Goal: Task Accomplishment & Management: Use online tool/utility

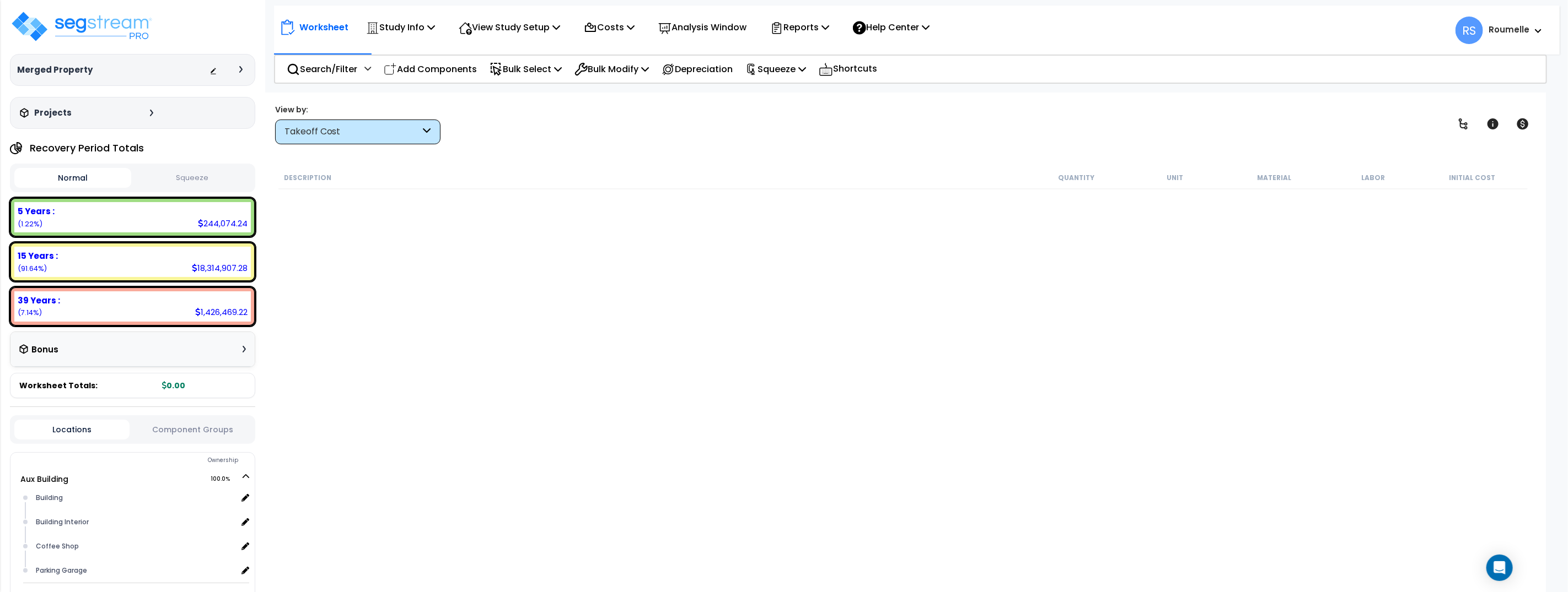
drag, startPoint x: 462, startPoint y: 242, endPoint x: 441, endPoint y: 251, distance: 22.8
click at [459, 243] on div "Description Quantity Unit Material Labor Initial Cost" at bounding box center [903, 364] width 1253 height 396
click at [676, 420] on div "Description Quantity Unit Material Labor Initial Cost" at bounding box center [903, 364] width 1253 height 396
click at [676, 420] on div "Description Quantity Unit Material Labor Initial Cost" at bounding box center [903, 364] width 1253 height 396
click at [676, 420] on div "Description Quantity Unit Material Labor Initial Cost" at bounding box center [903, 364] width 1253 height 396
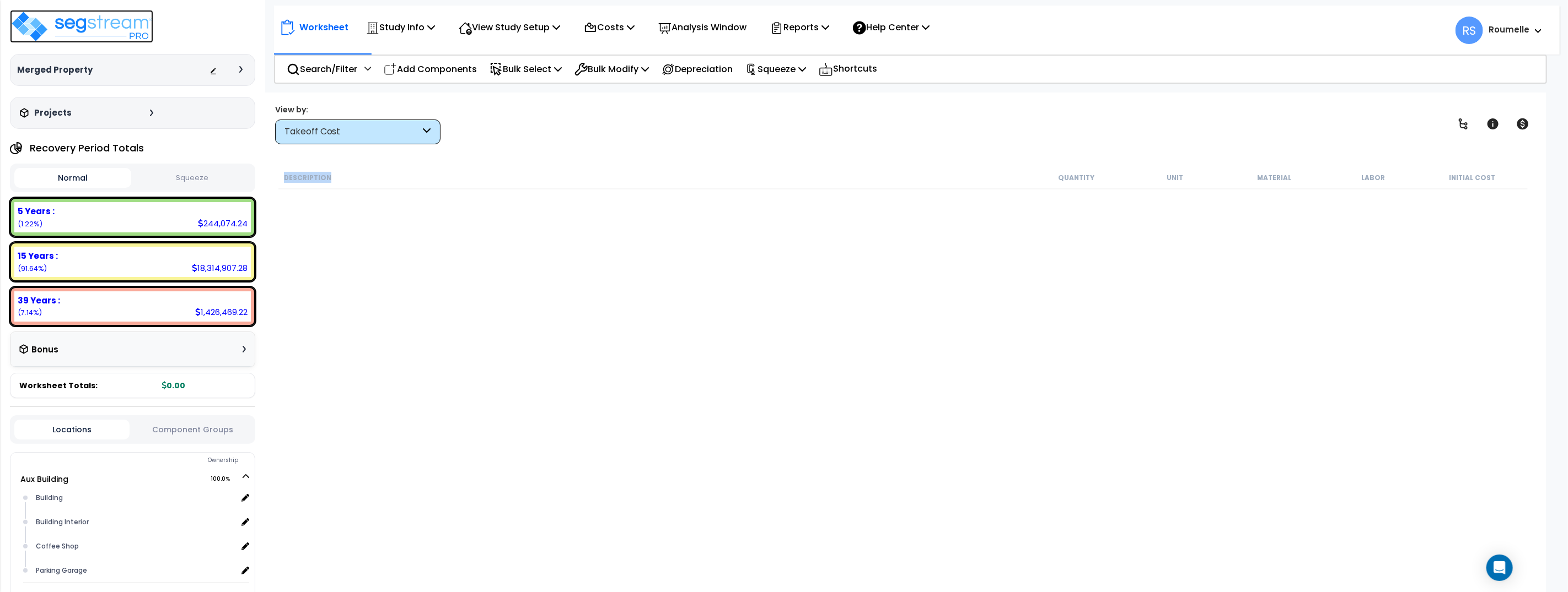
click at [86, 24] on img at bounding box center [82, 26] width 143 height 33
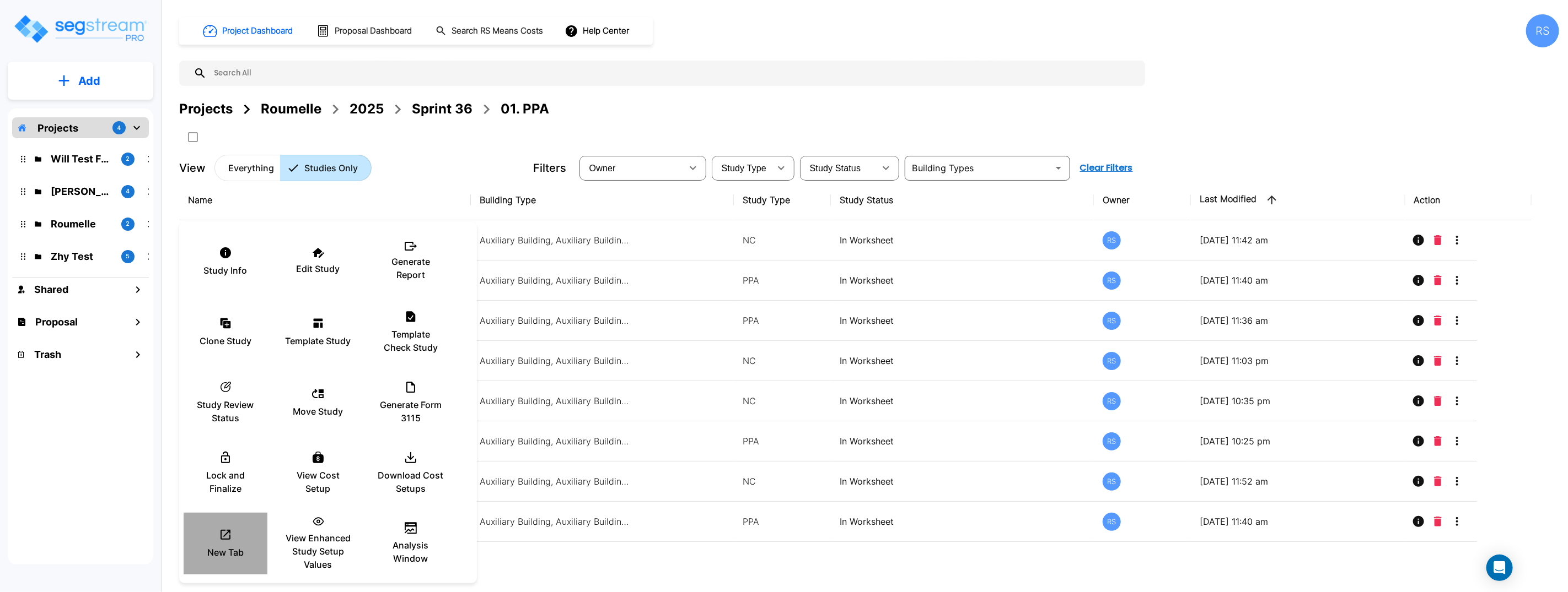
click at [235, 544] on div "New Tab" at bounding box center [225, 543] width 66 height 55
click at [225, 538] on icon at bounding box center [226, 535] width 13 height 13
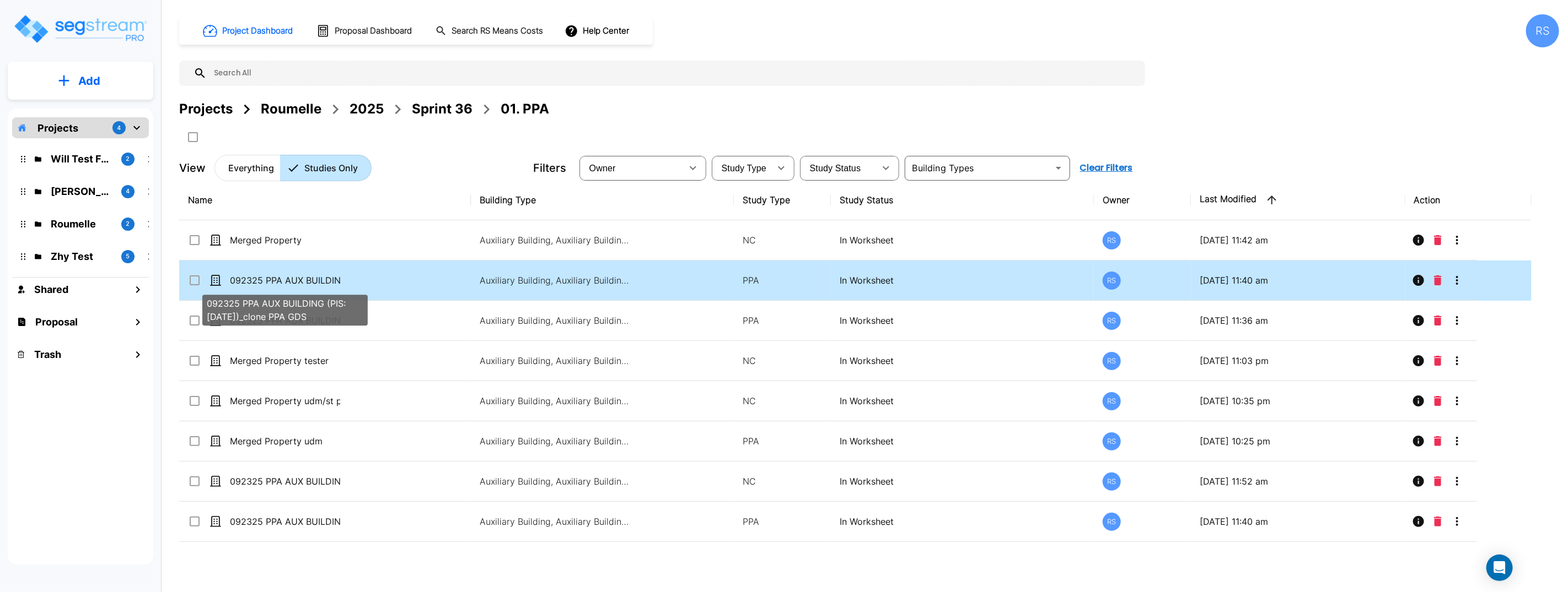
click at [329, 284] on p "092325 PPA AUX BUILDING (PIS: [DATE])_clone PPA GDS" at bounding box center [285, 280] width 110 height 13
checkbox input "true"
click at [329, 284] on p "092325 PPA AUX BUILDING (PIS: [DATE])_clone PPA GDS" at bounding box center [285, 280] width 110 height 13
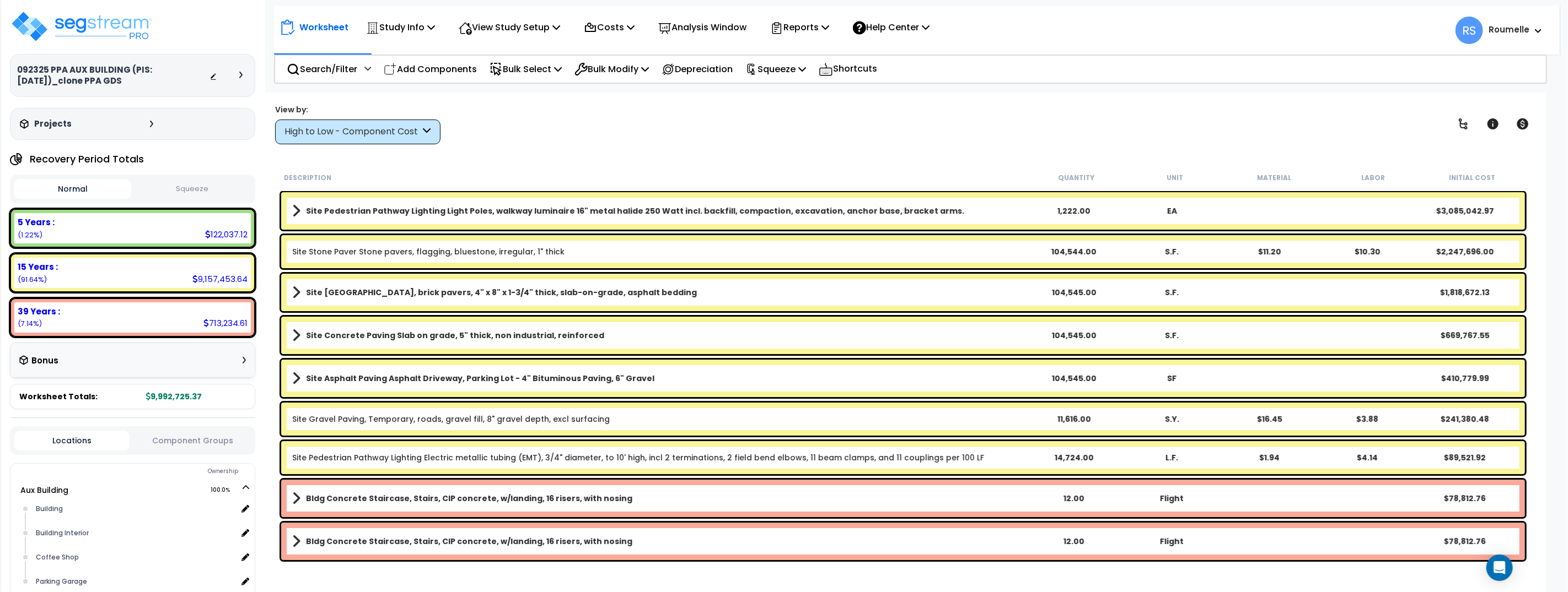
click at [295, 208] on span at bounding box center [296, 211] width 8 height 15
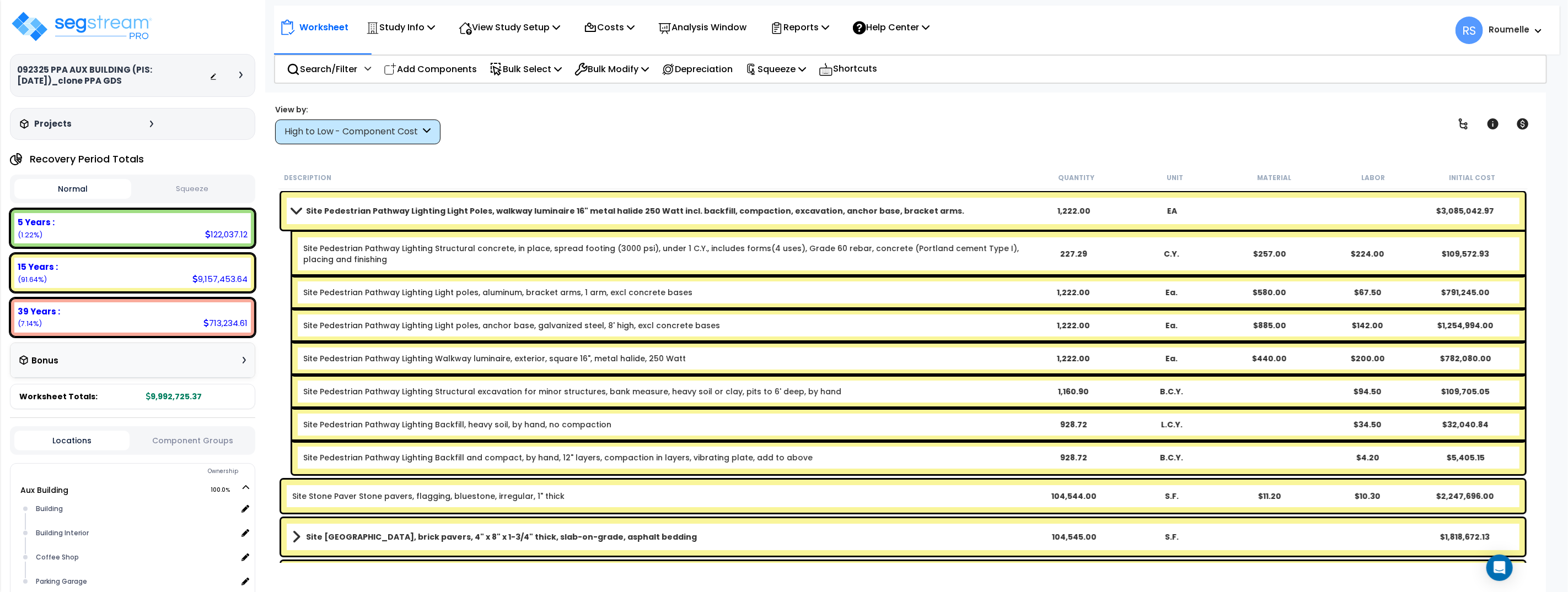
click at [289, 207] on span at bounding box center [296, 210] width 15 height 8
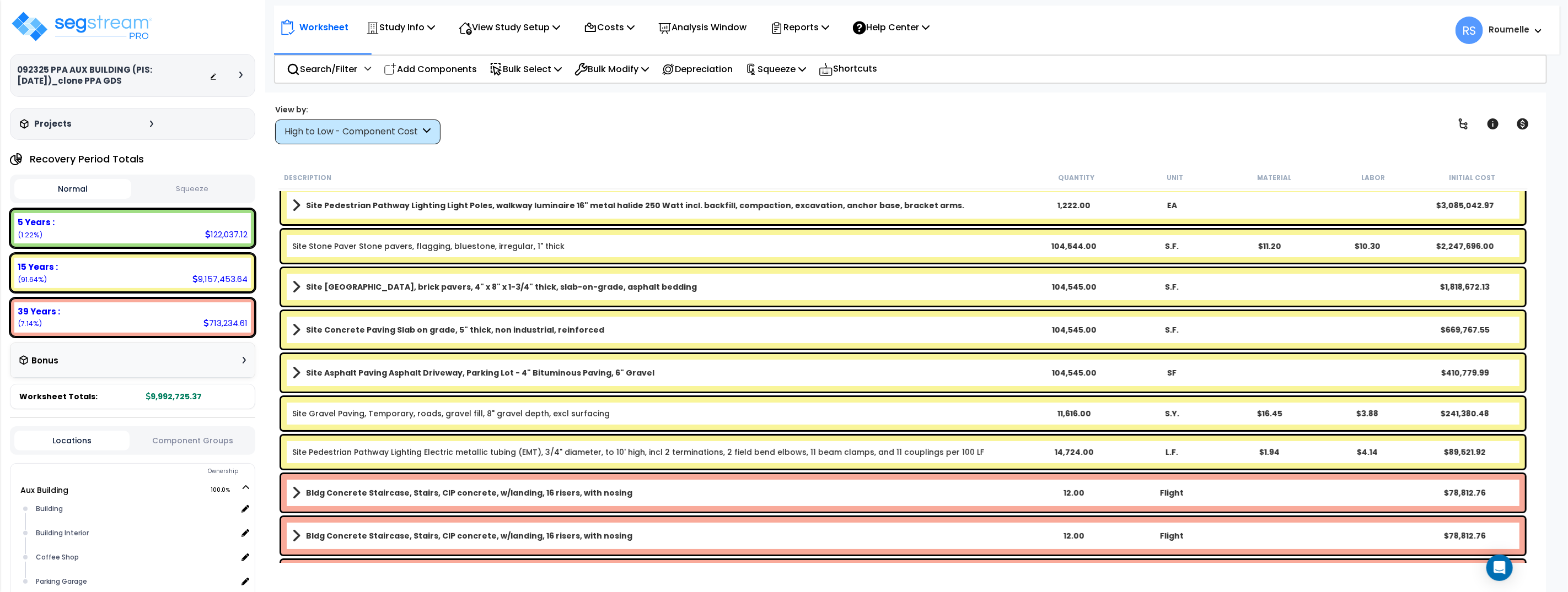
scroll to position [4, 0]
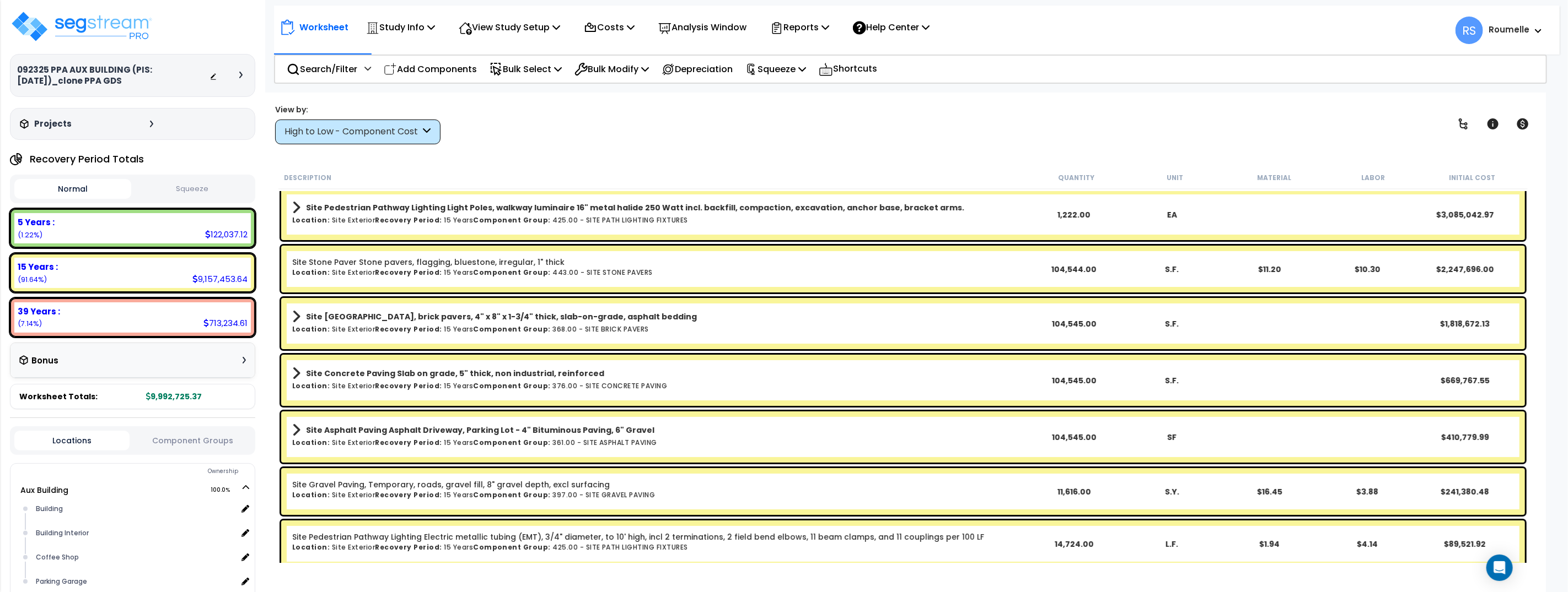
click at [432, 214] on link "Site Pedestrian Pathway Lighting Light Poles, walkway luminaire 16" metal halid…" at bounding box center [659, 207] width 733 height 15
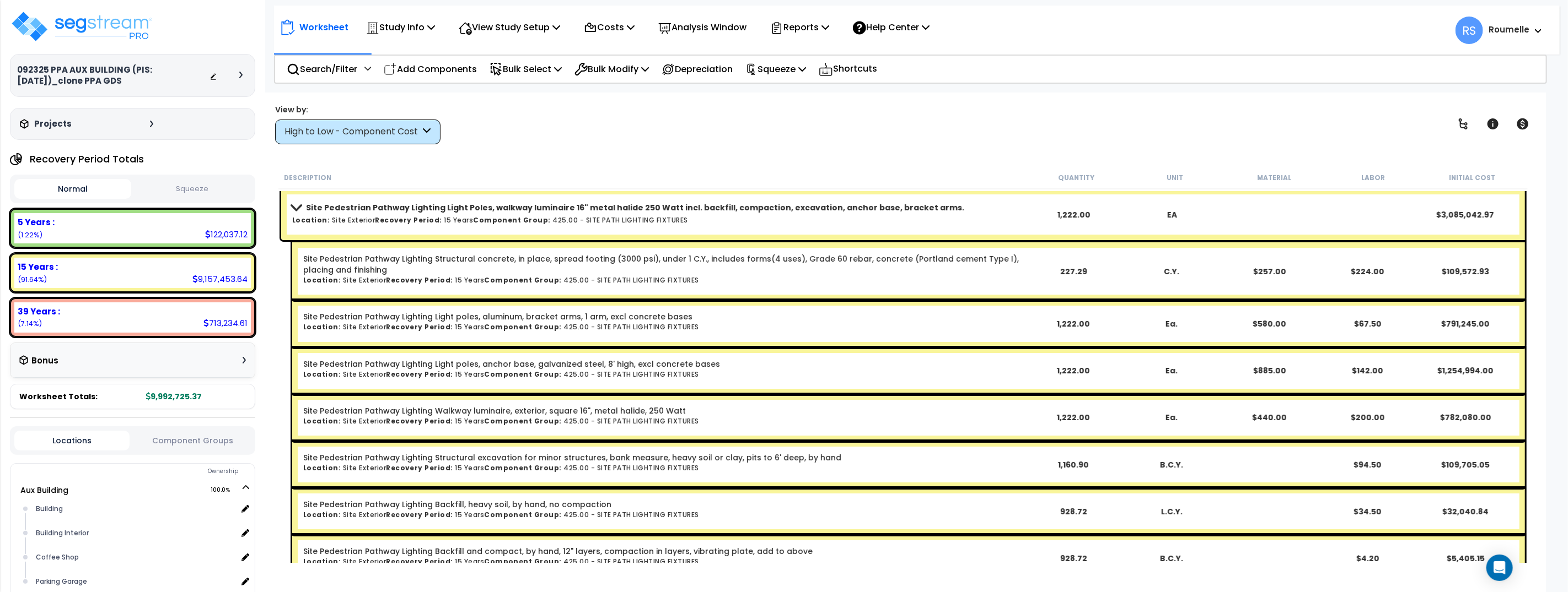
click at [432, 214] on link "Site Pedestrian Pathway Lighting Light Poles, walkway luminaire 16" metal halid…" at bounding box center [659, 207] width 733 height 15
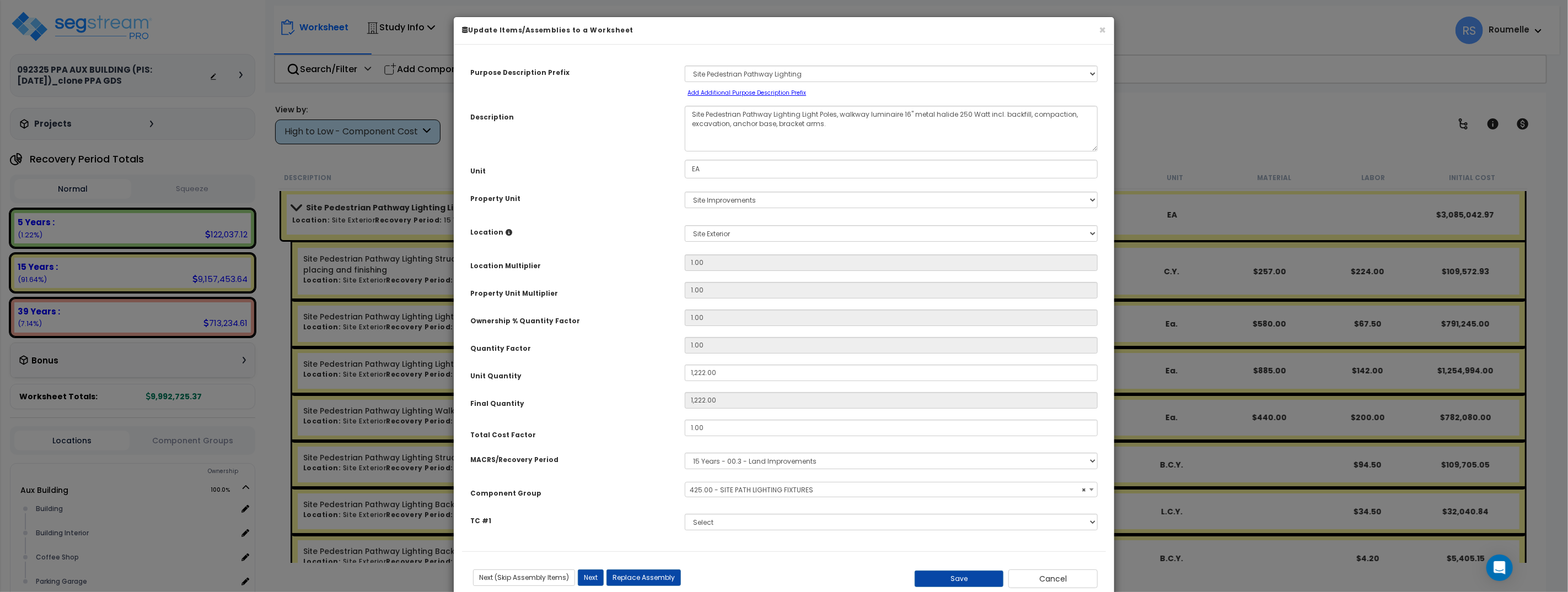
select select "70379"
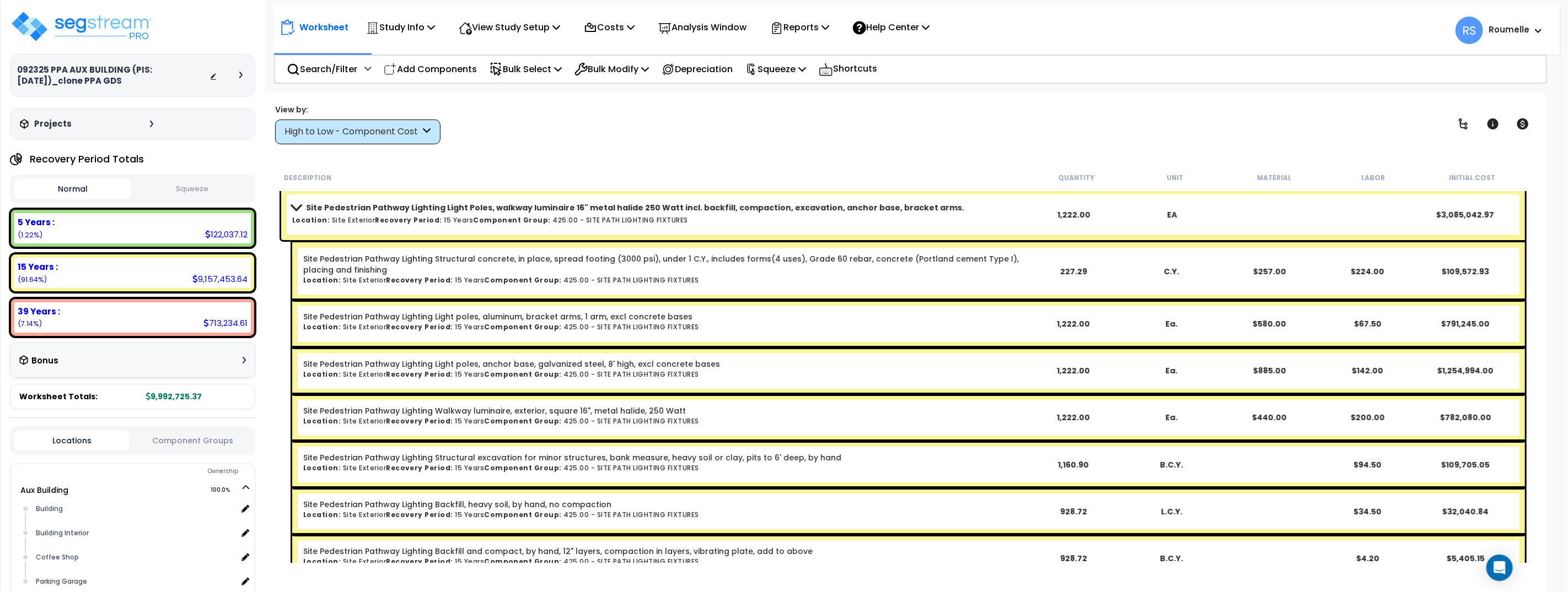
click at [432, 214] on link "Site Pedestrian Pathway Lighting Light Poles, walkway luminaire 16" metal halid…" at bounding box center [659, 207] width 733 height 15
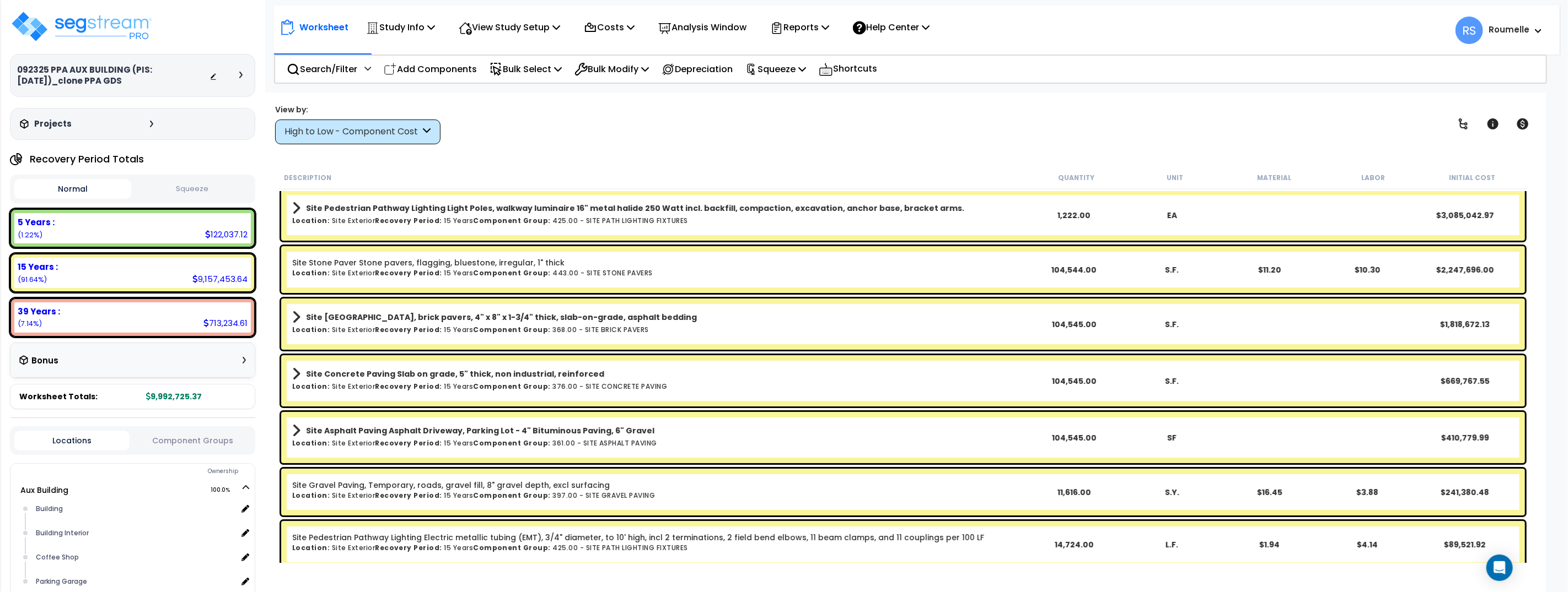
scroll to position [7, 0]
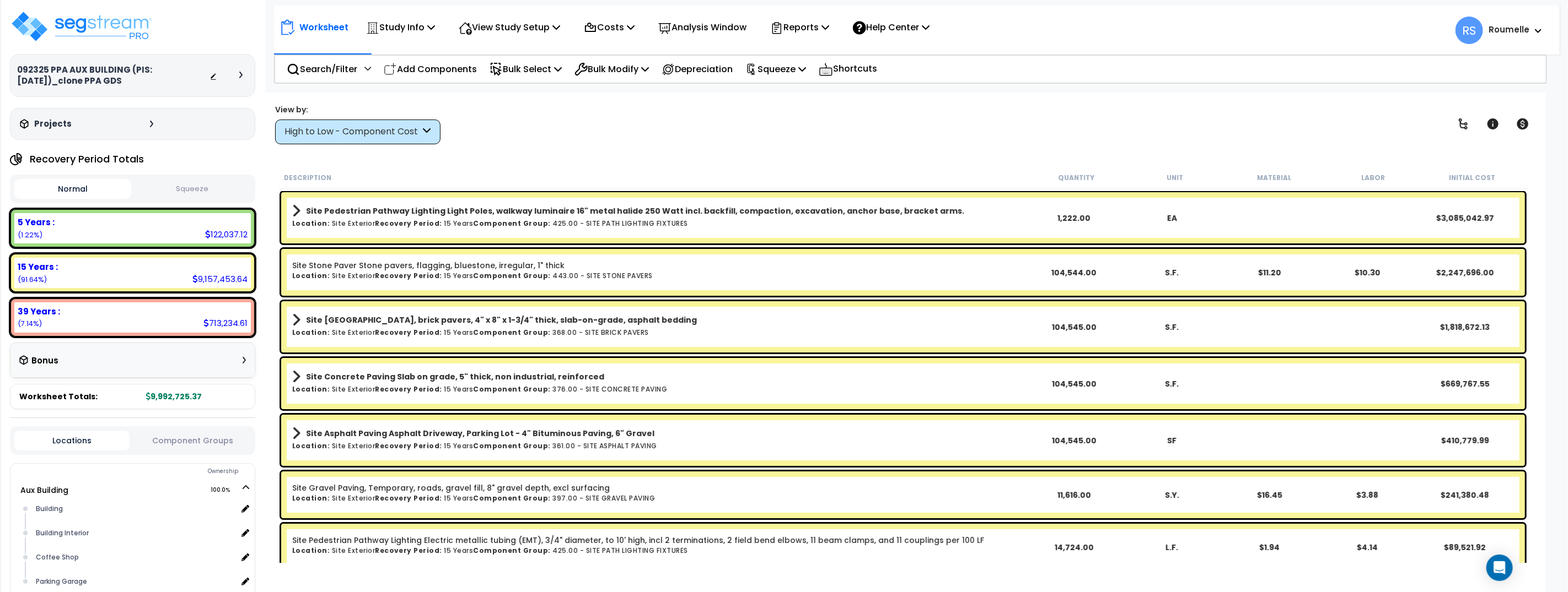
click at [622, 226] on h6 "Location: Site Exterior Recovery Period: 15 Years Component Group: 425.00 - SIT…" at bounding box center [659, 223] width 733 height 7
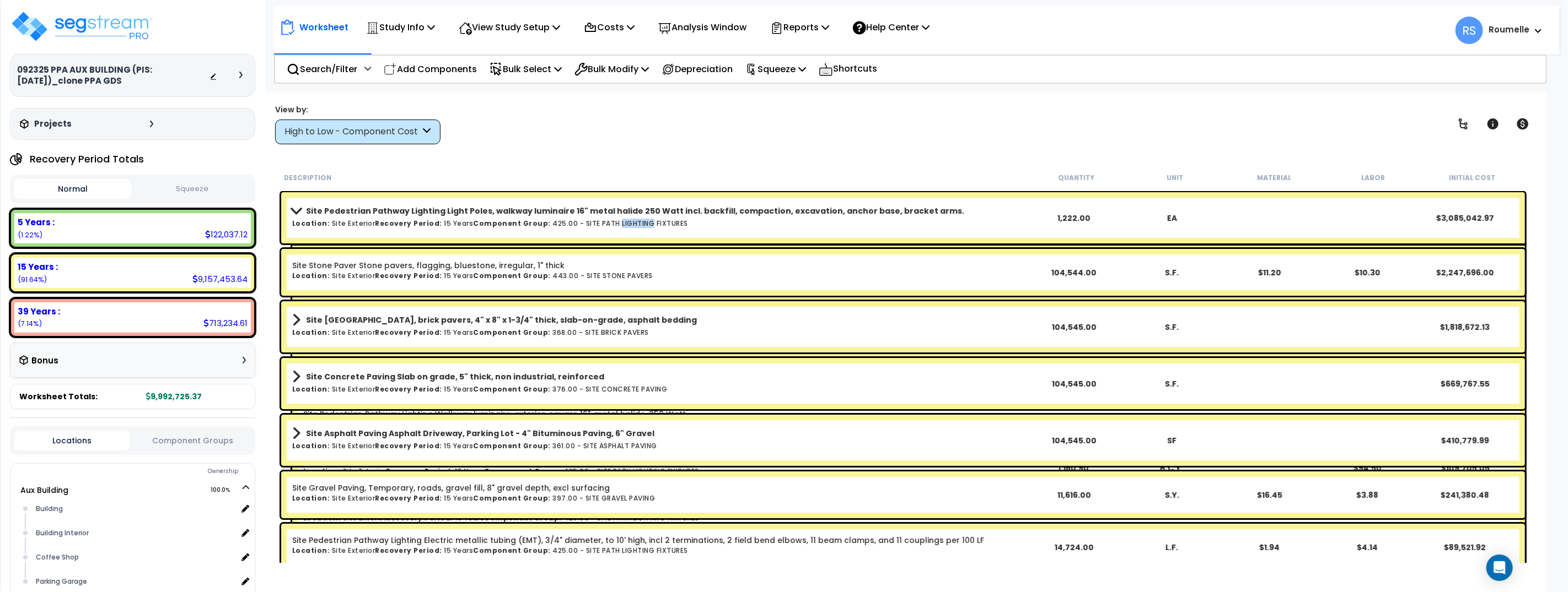
click at [622, 226] on h6 "Location: Site Exterior Recovery Period: 15 Years Component Group: 425.00 - SIT…" at bounding box center [659, 223] width 733 height 7
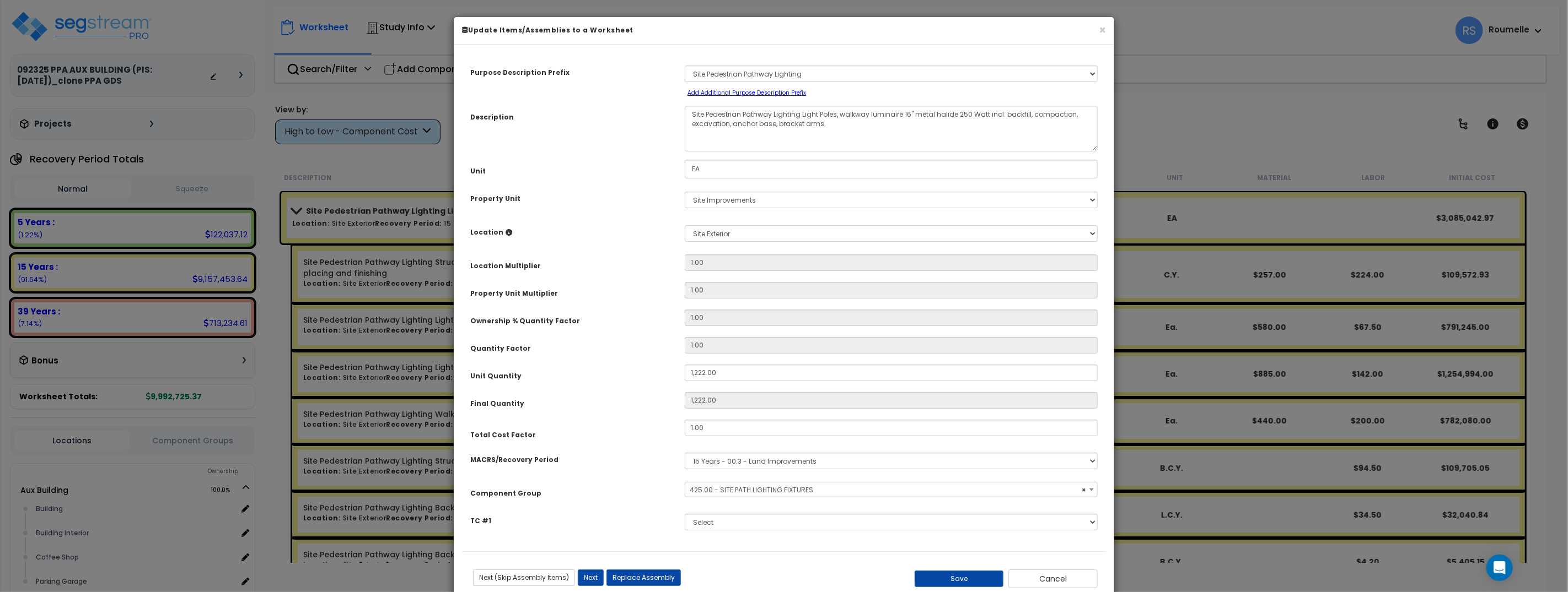
select select "70379"
drag, startPoint x: 1071, startPoint y: 572, endPoint x: 1060, endPoint y: 572, distance: 11.0
click at [1071, 572] on button "Cancel" at bounding box center [1052, 579] width 89 height 19
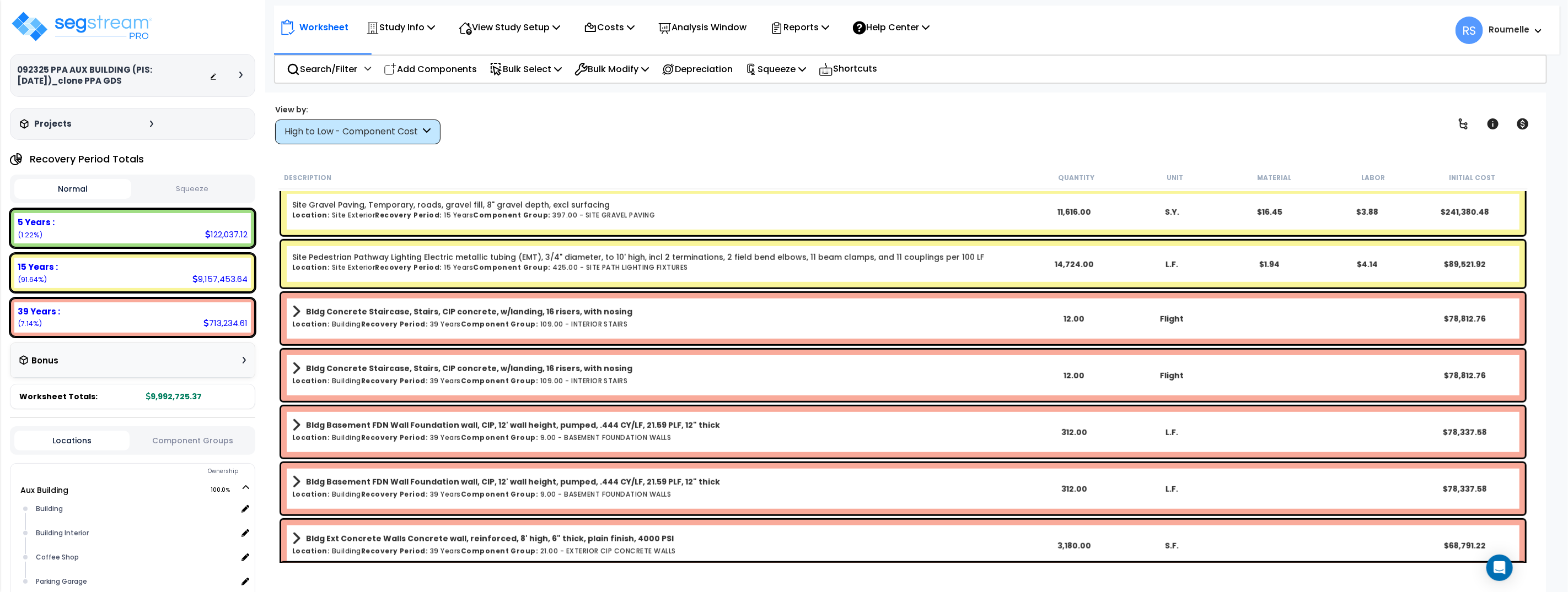
scroll to position [659, 0]
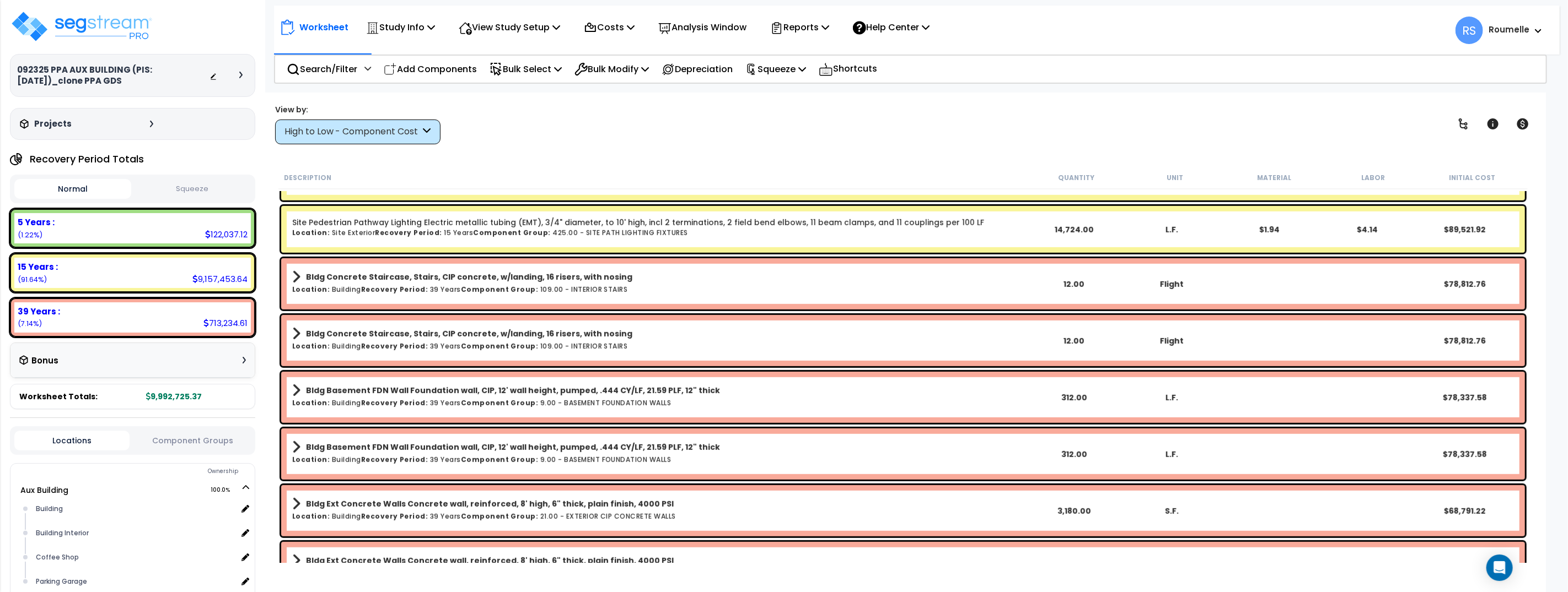
click at [622, 288] on h6 "Location: Building Recovery Period: 39 Years Component Group: 109.00 - INTERIOR…" at bounding box center [659, 290] width 733 height 7
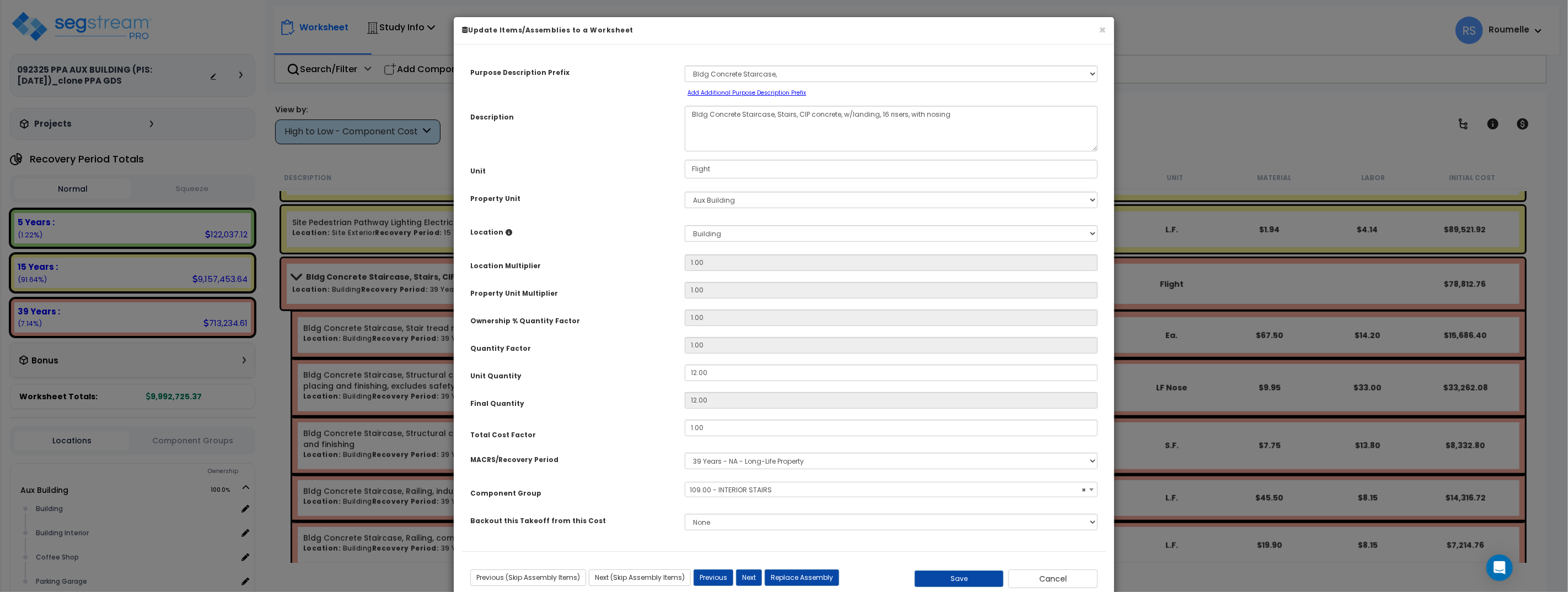
select select "70092"
drag, startPoint x: 1040, startPoint y: 578, endPoint x: 1006, endPoint y: 558, distance: 39.4
click at [1039, 578] on button "Cancel" at bounding box center [1052, 579] width 89 height 19
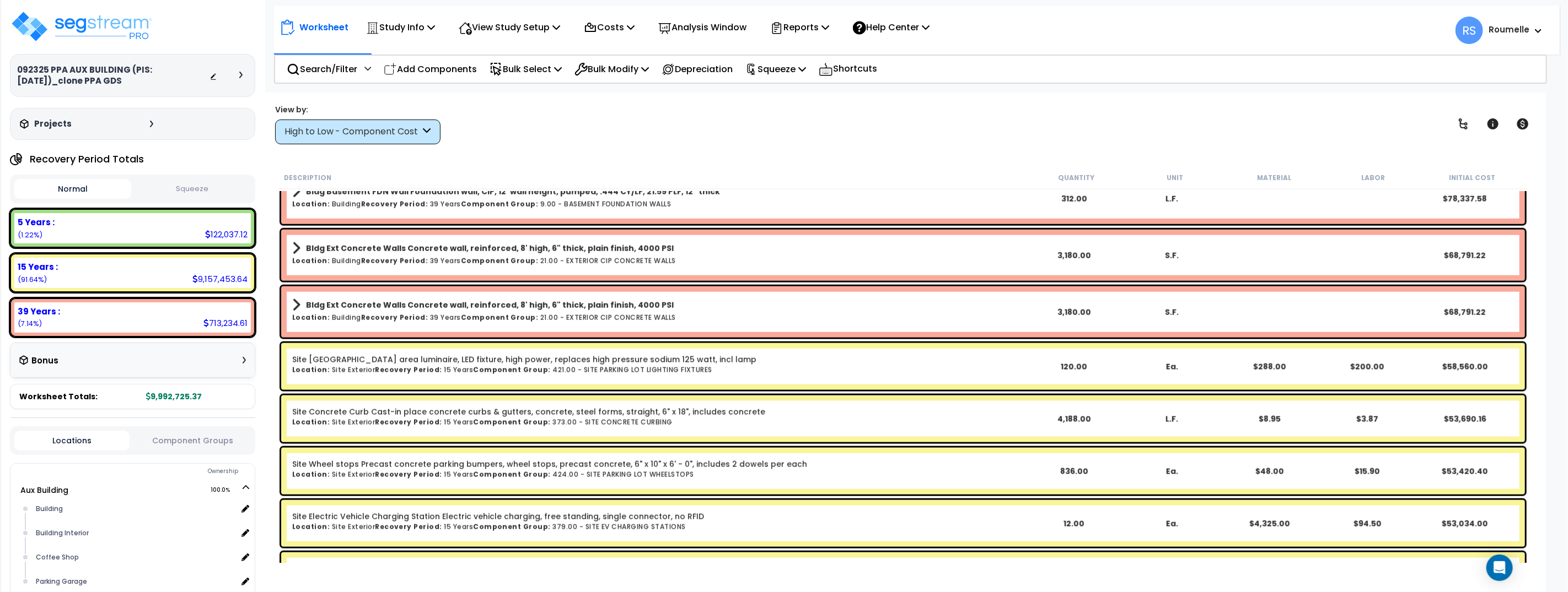
scroll to position [1219, 0]
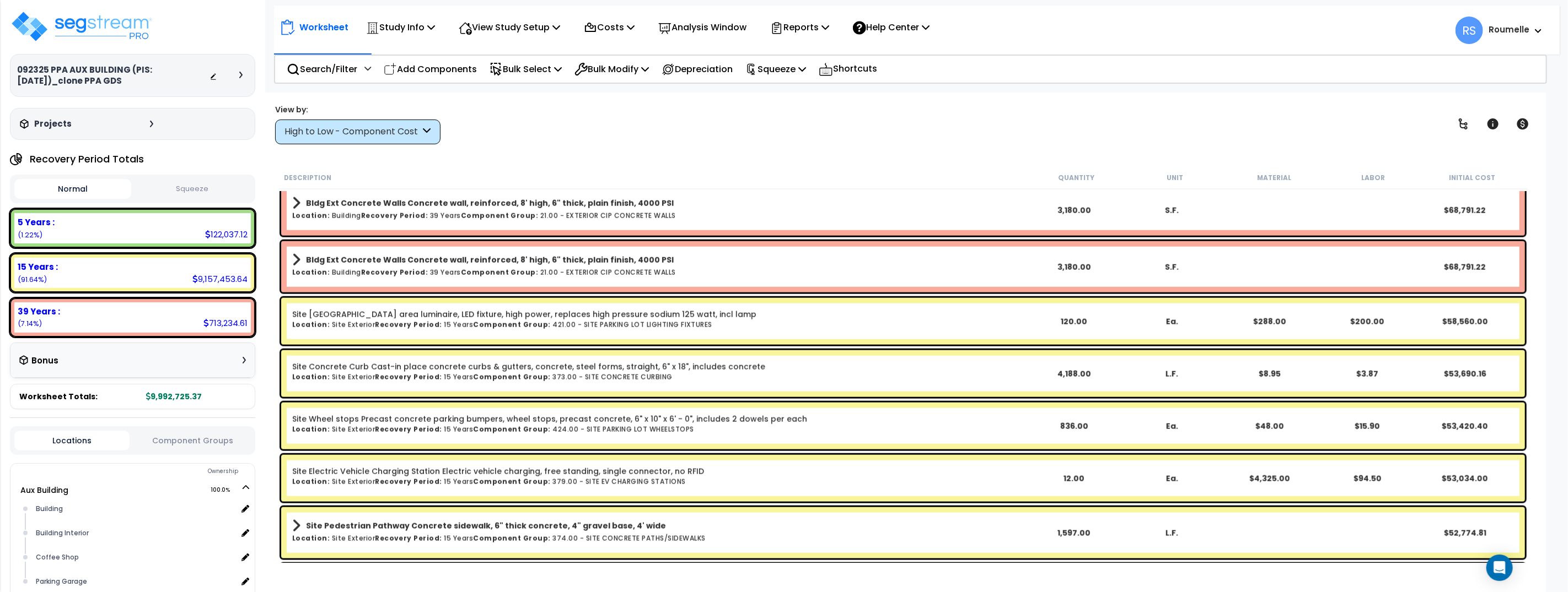
click at [502, 361] on link "Site Concrete Curb Cast-in place concrete curbs & gutters, concrete, steel form…" at bounding box center [529, 366] width 473 height 11
drag, startPoint x: 502, startPoint y: 361, endPoint x: 526, endPoint y: 377, distance: 28.8
click at [502, 361] on link "Site Concrete Curb Cast-in place concrete curbs & gutters, concrete, steel form…" at bounding box center [529, 366] width 473 height 11
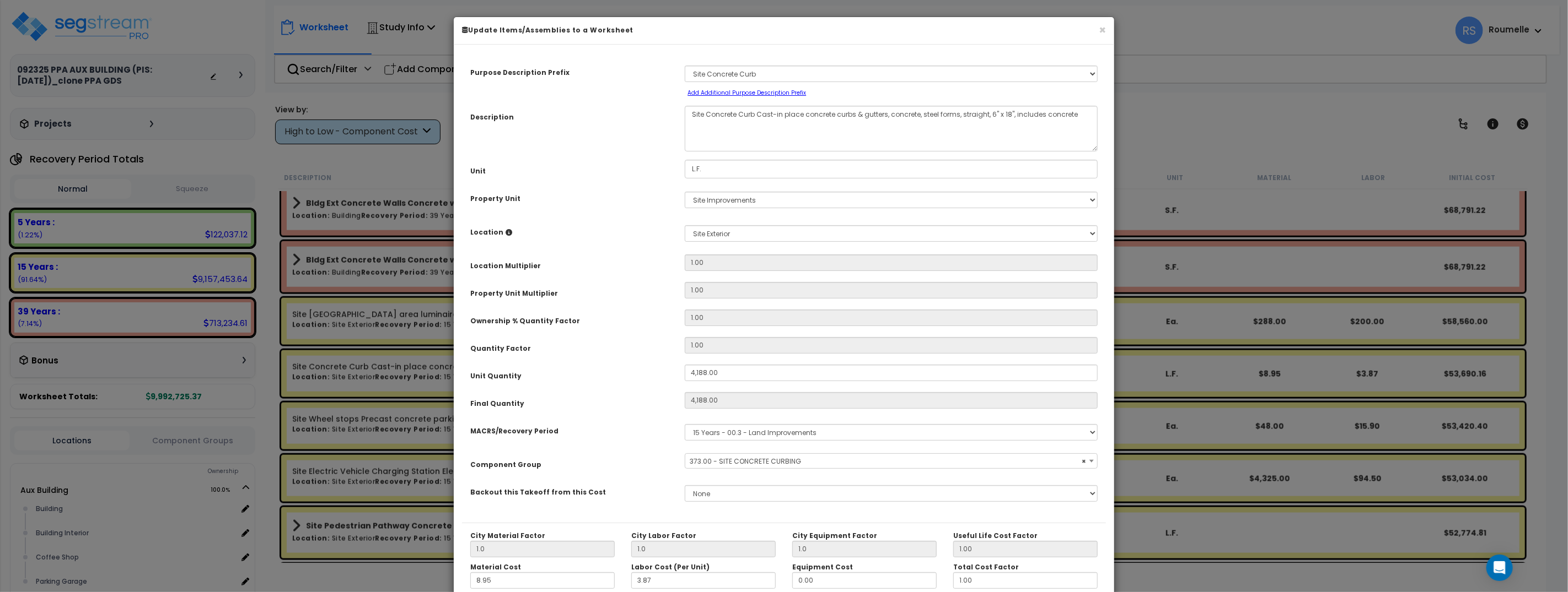
select select "70327"
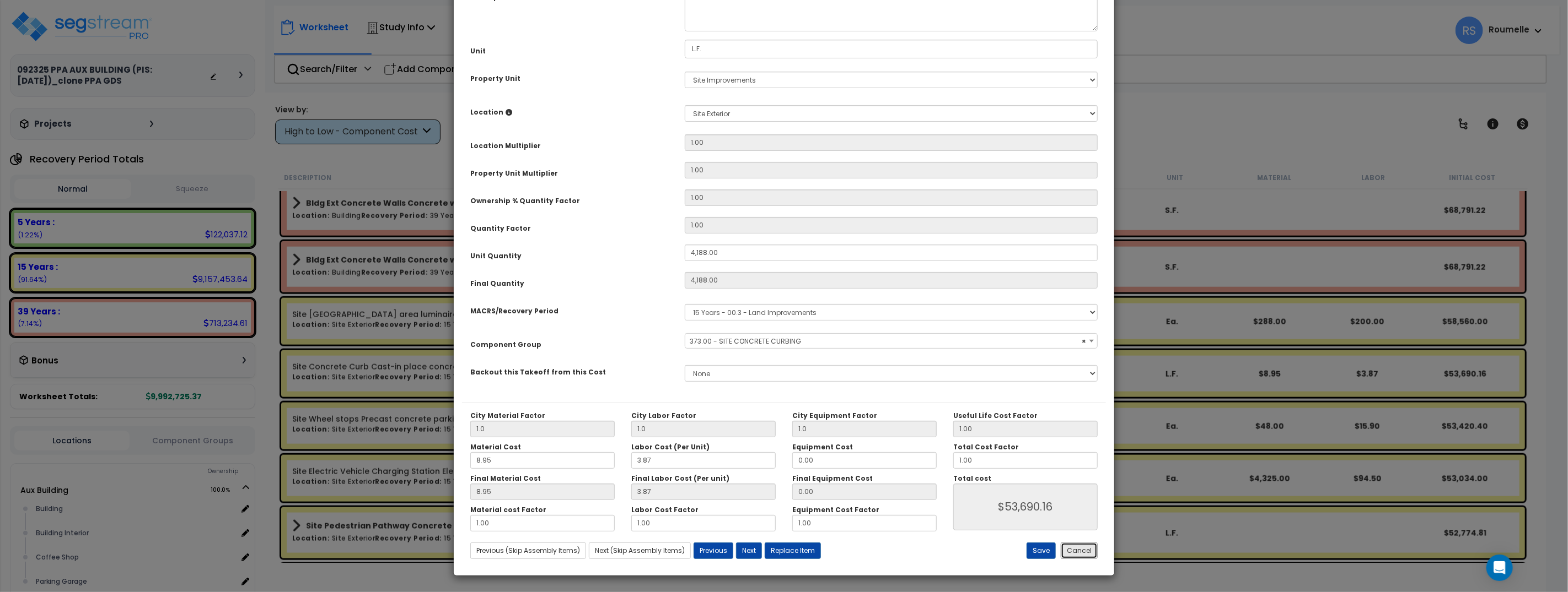
drag, startPoint x: 1078, startPoint y: 547, endPoint x: 1024, endPoint y: 536, distance: 55.1
click at [1072, 547] on button "Cancel" at bounding box center [1079, 550] width 37 height 17
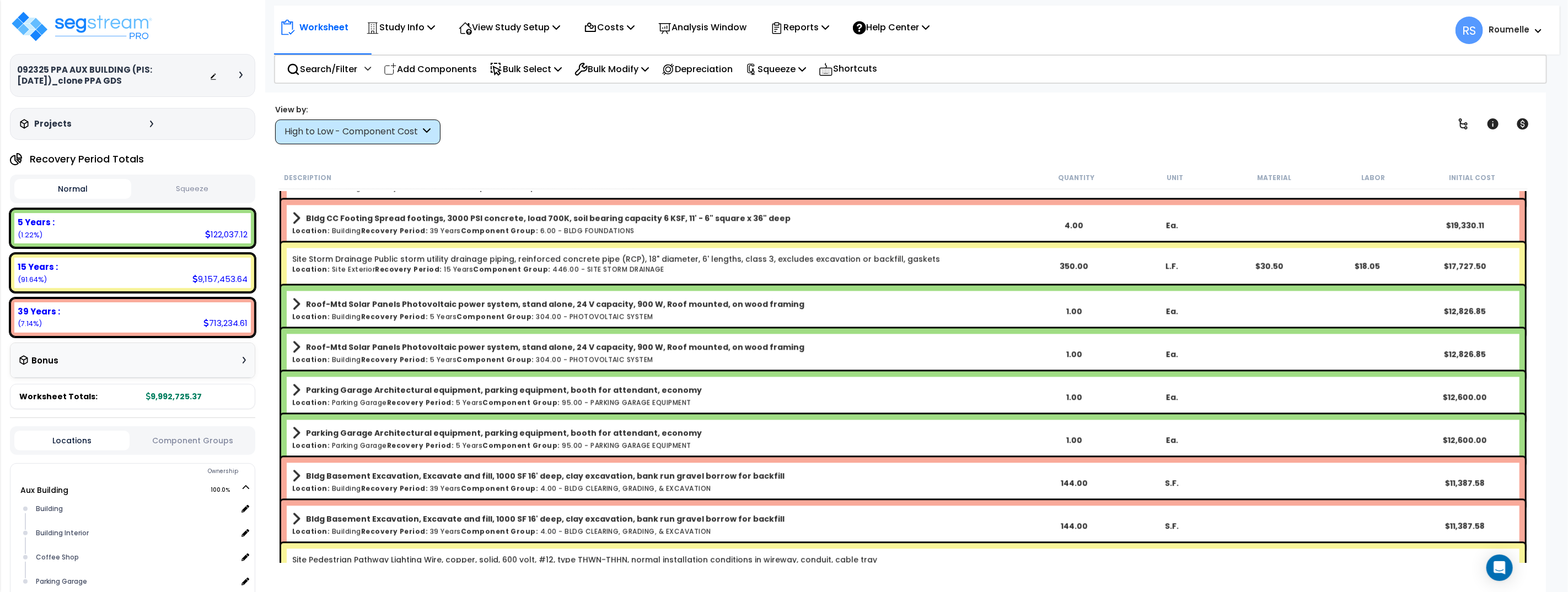
scroll to position [2257, 0]
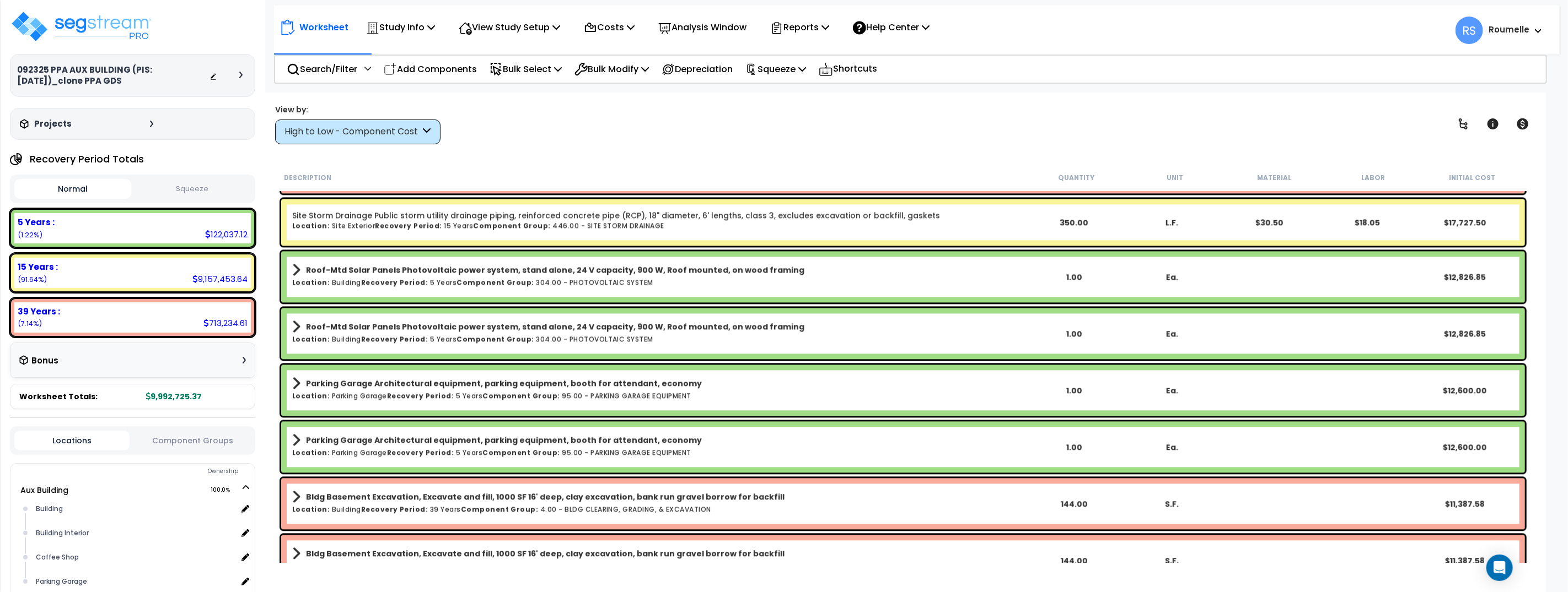
click at [655, 420] on div "Parking Garage Architectural equipment, parking equipment, booth for attendant,…" at bounding box center [903, 447] width 1249 height 57
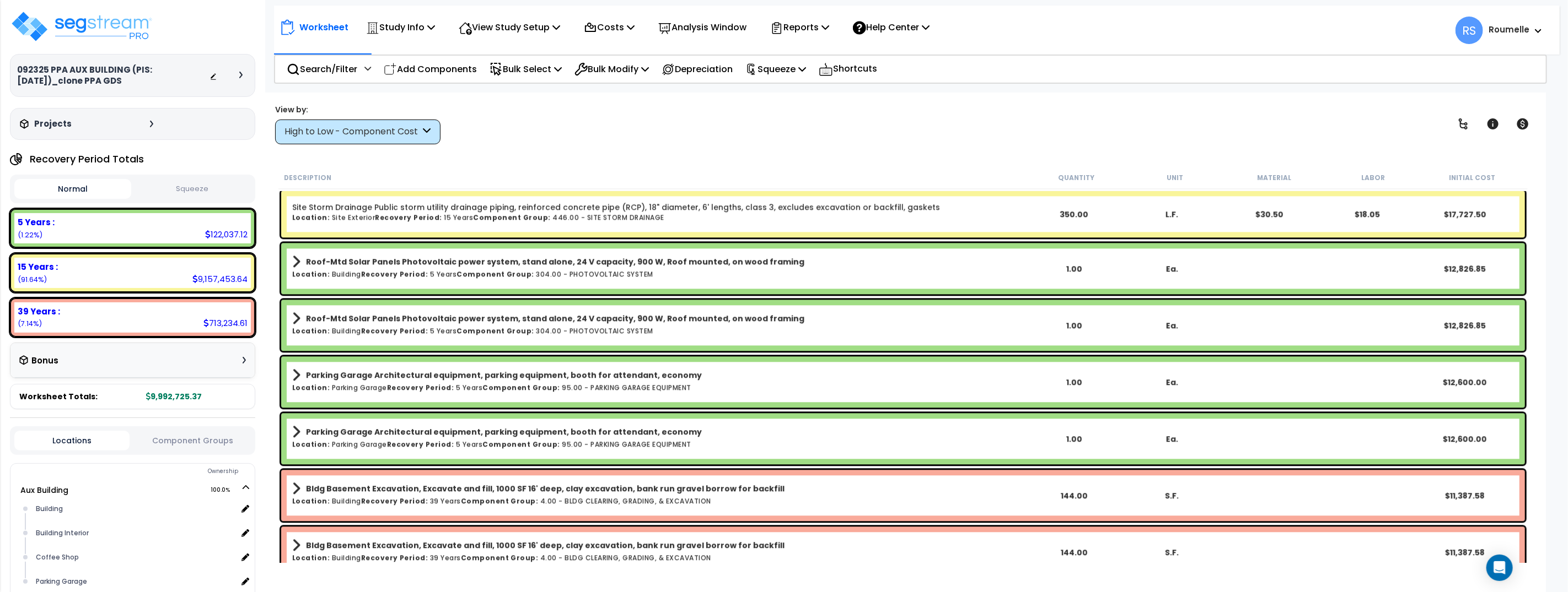
click at [640, 453] on div "Parking Garage Architectural equipment, parking equipment, booth for attendant,…" at bounding box center [659, 439] width 733 height 29
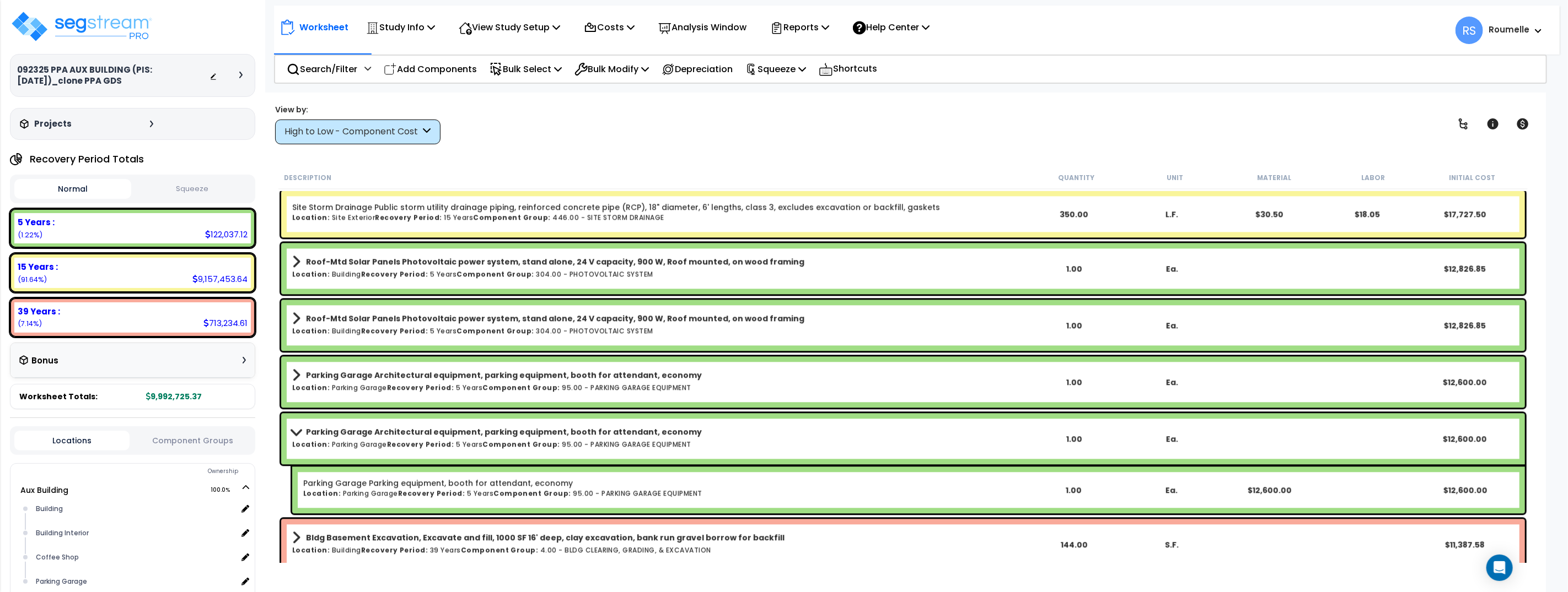
click at [678, 437] on link "Parking Garage Architectural equipment, parking equipment, booth for attendant,…" at bounding box center [659, 431] width 733 height 15
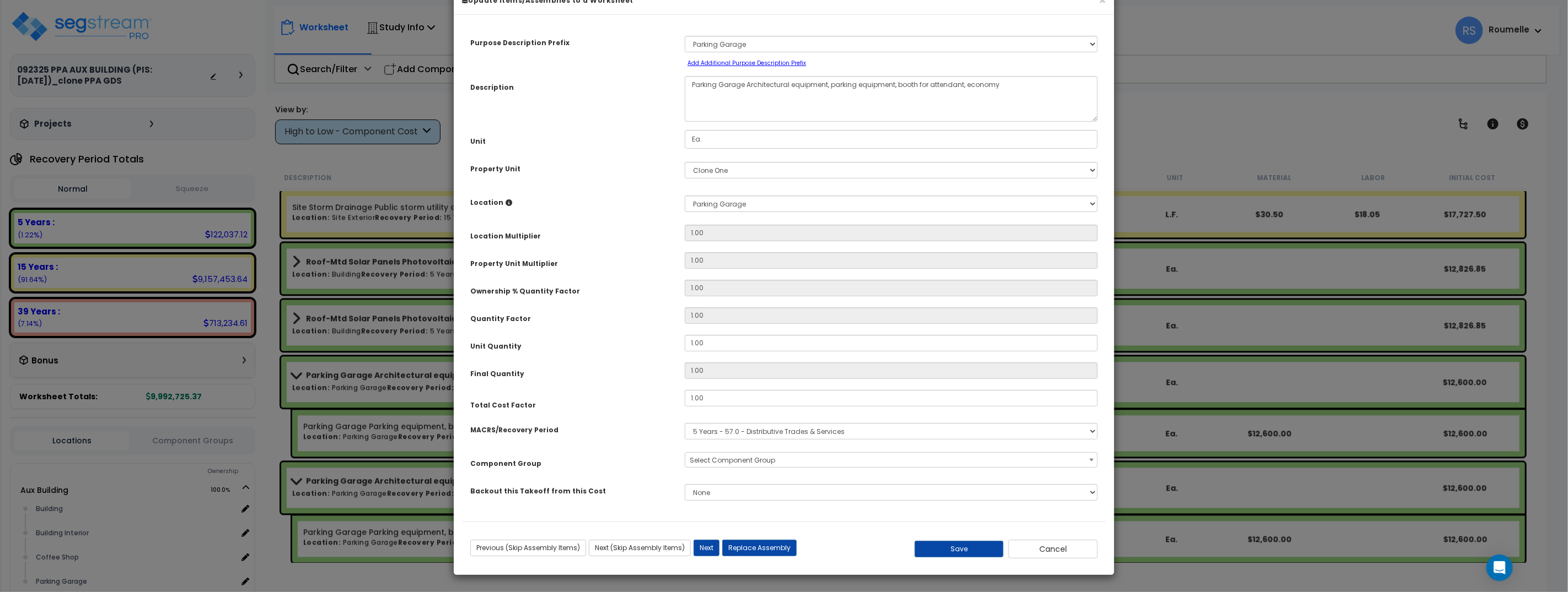
scroll to position [0, 0]
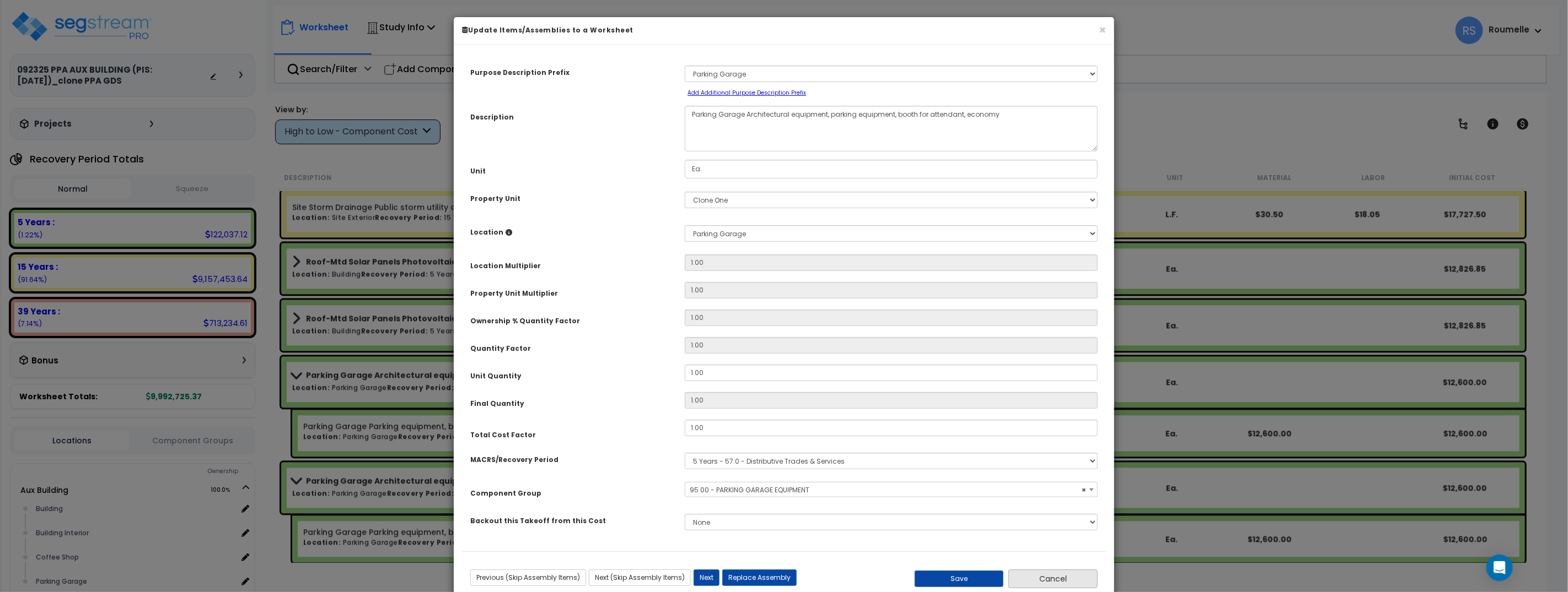
select select "70082"
drag, startPoint x: 1053, startPoint y: 584, endPoint x: 1021, endPoint y: 572, distance: 34.2
click at [1053, 584] on button "Cancel" at bounding box center [1052, 579] width 89 height 19
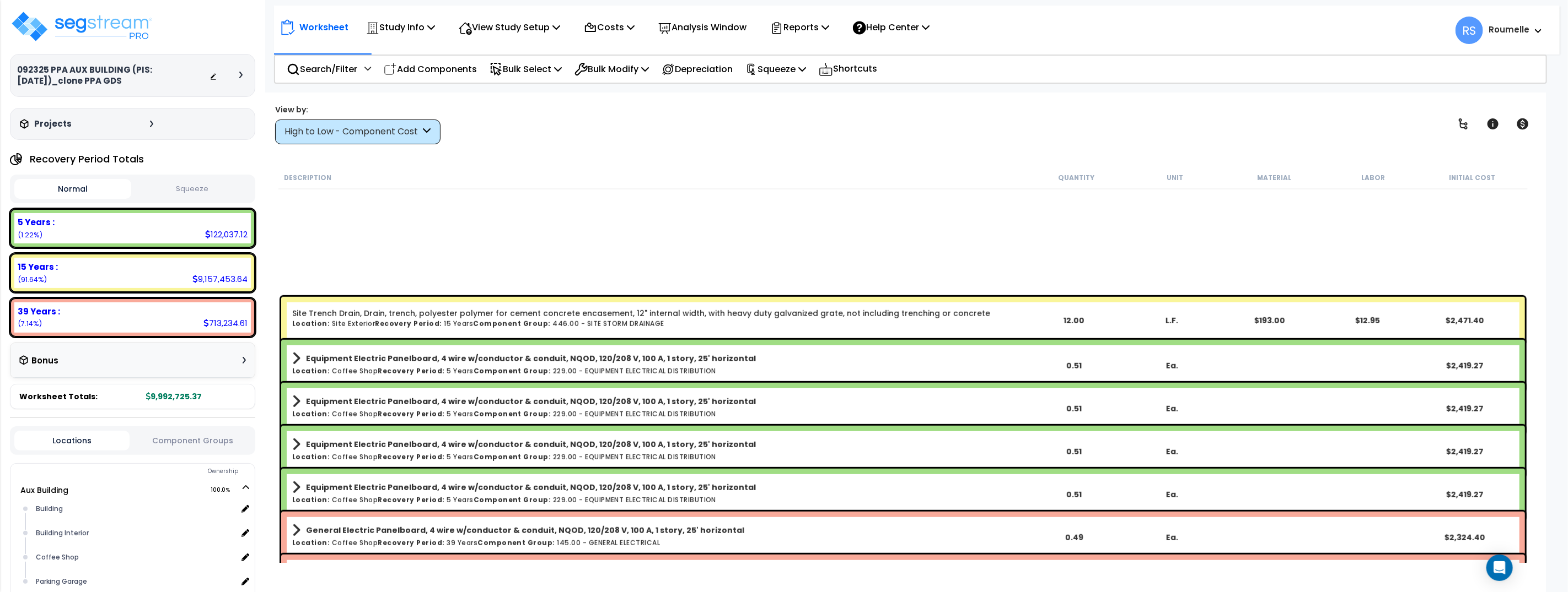
scroll to position [4419, 0]
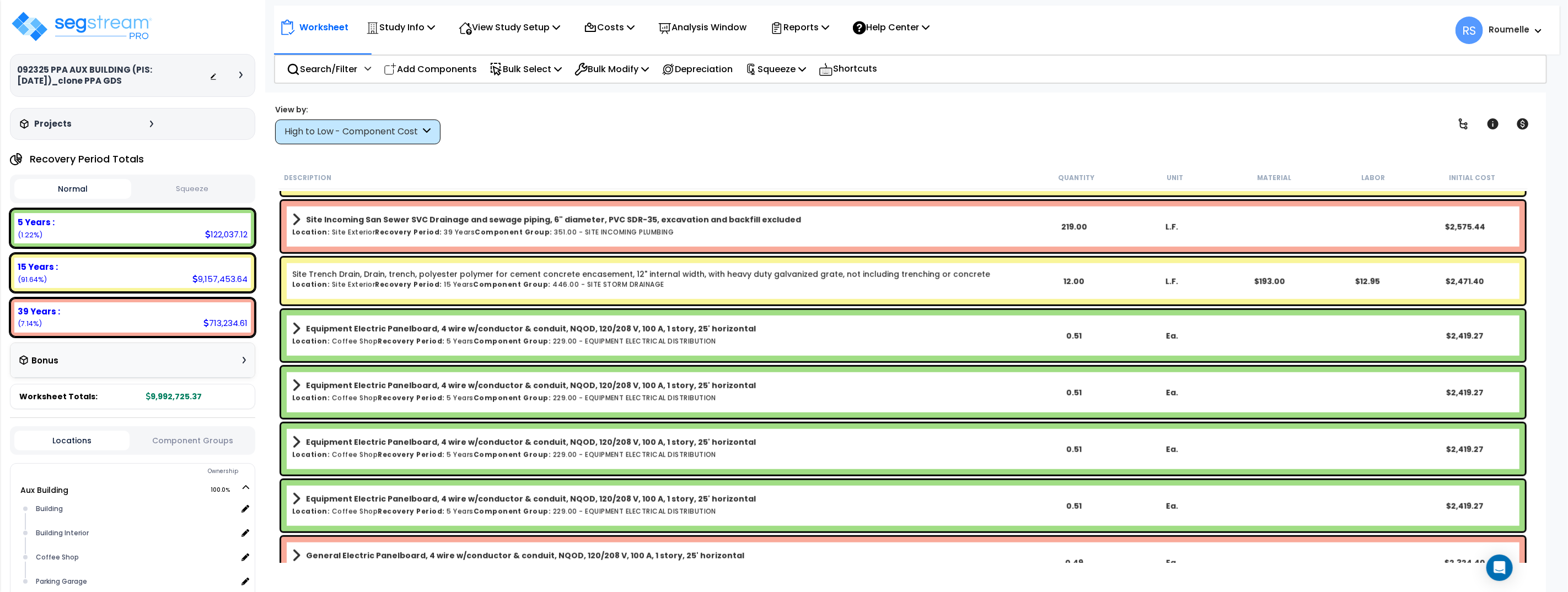
click at [574, 400] on h6 "Location: Coffee Shop Recovery Period: 5 Years Component Group: 229.00 - EQUIPM…" at bounding box center [659, 398] width 733 height 7
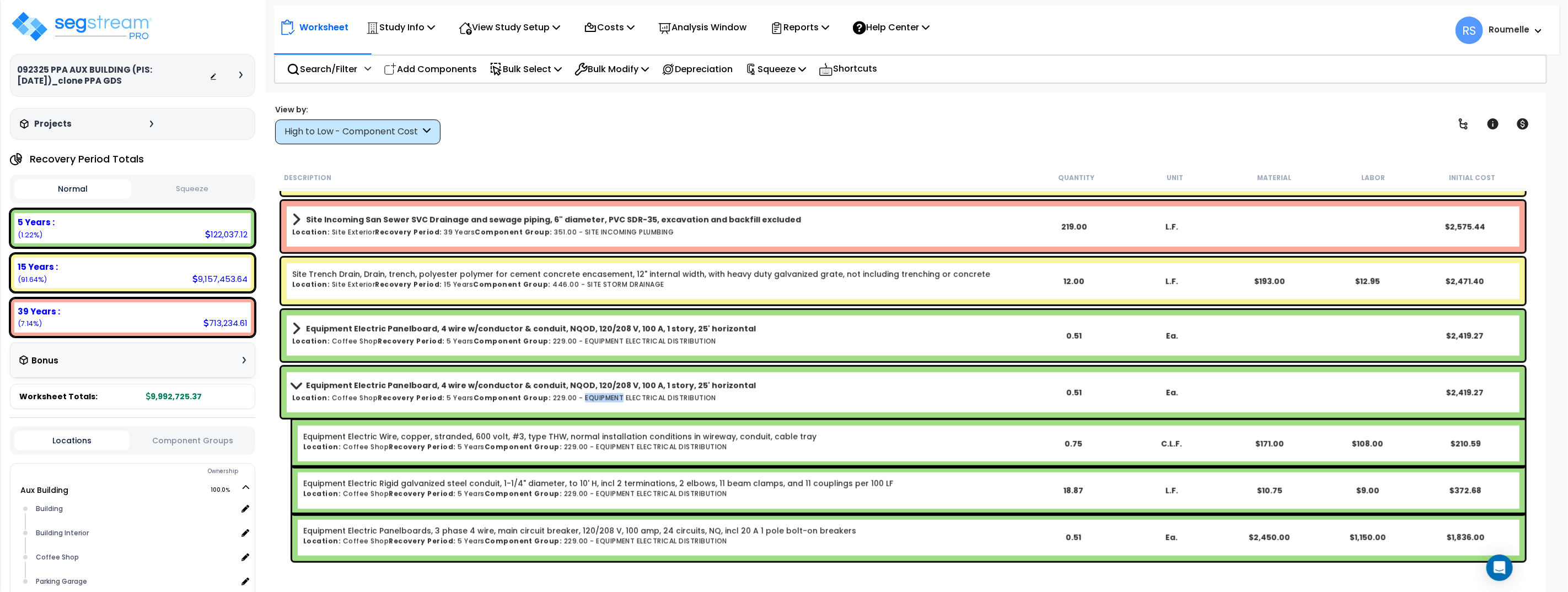
click at [573, 400] on h6 "Location: Coffee Shop Recovery Period: 5 Years Component Group: 229.00 - EQUIPM…" at bounding box center [659, 398] width 733 height 7
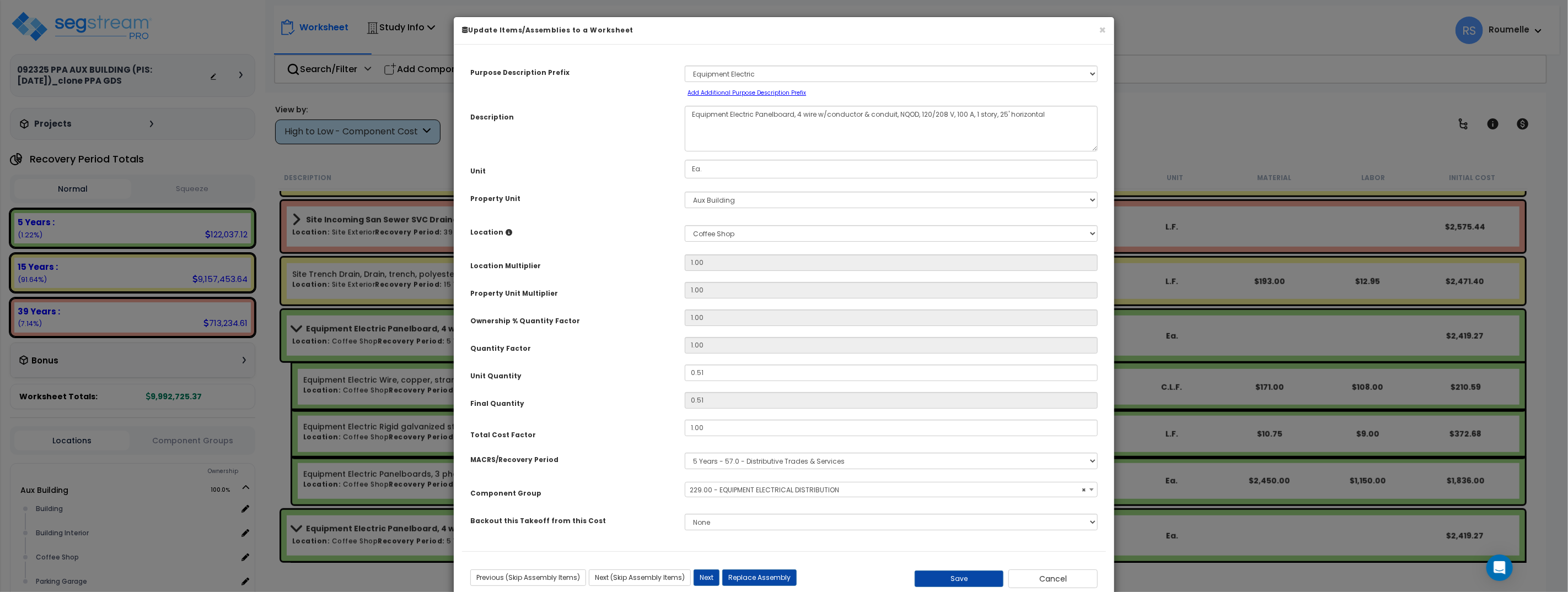
select select "70200"
click at [1063, 574] on button "Cancel" at bounding box center [1052, 579] width 89 height 19
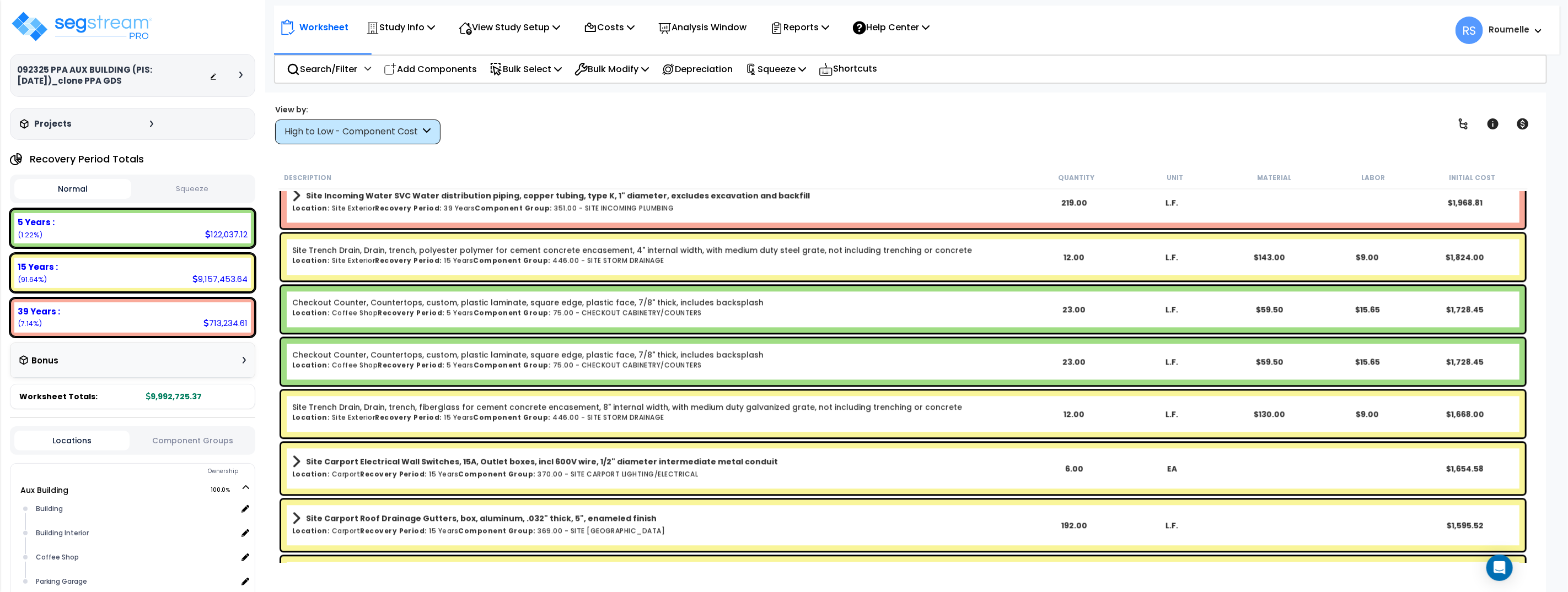
scroll to position [5746, 0]
click at [664, 410] on link "Site Trench Drain, Drain, trench, fiberglass for cement concrete encasement, 8"…" at bounding box center [627, 407] width 670 height 11
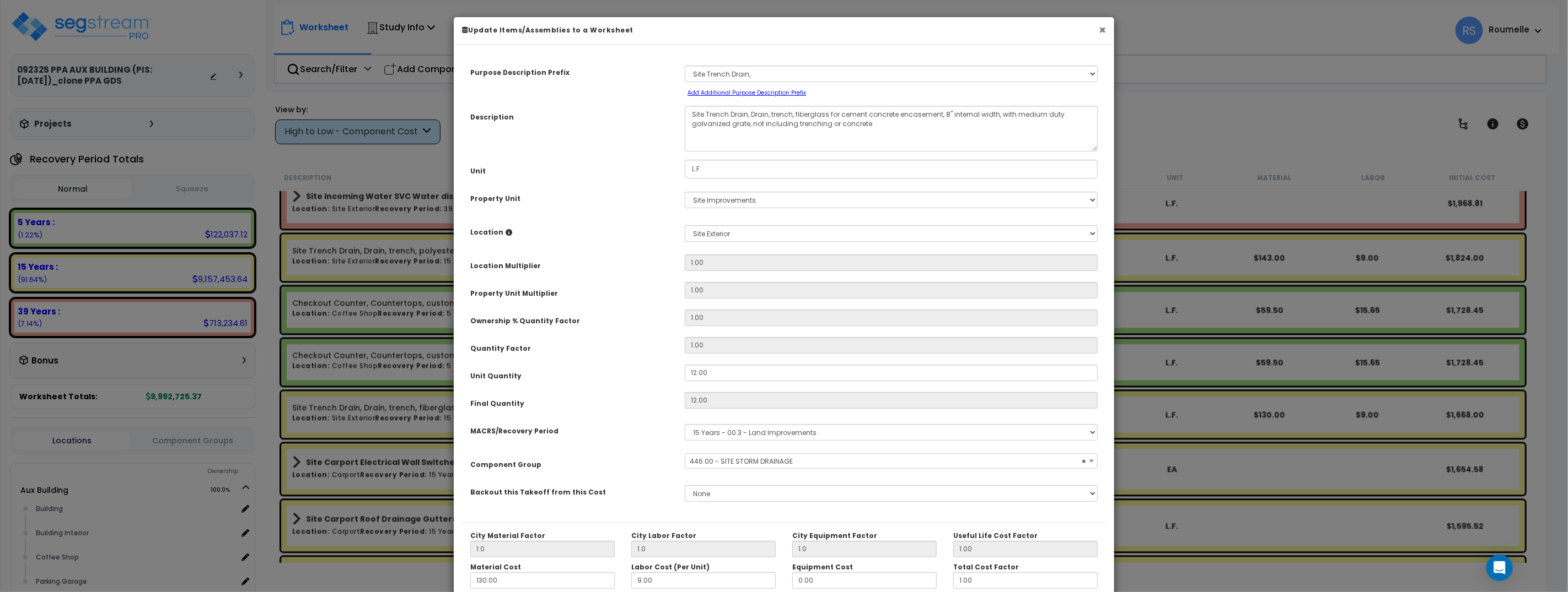
select select "70397"
drag, startPoint x: 1101, startPoint y: 28, endPoint x: 952, endPoint y: 124, distance: 177.2
click at [1101, 28] on button "×" at bounding box center [1102, 30] width 7 height 12
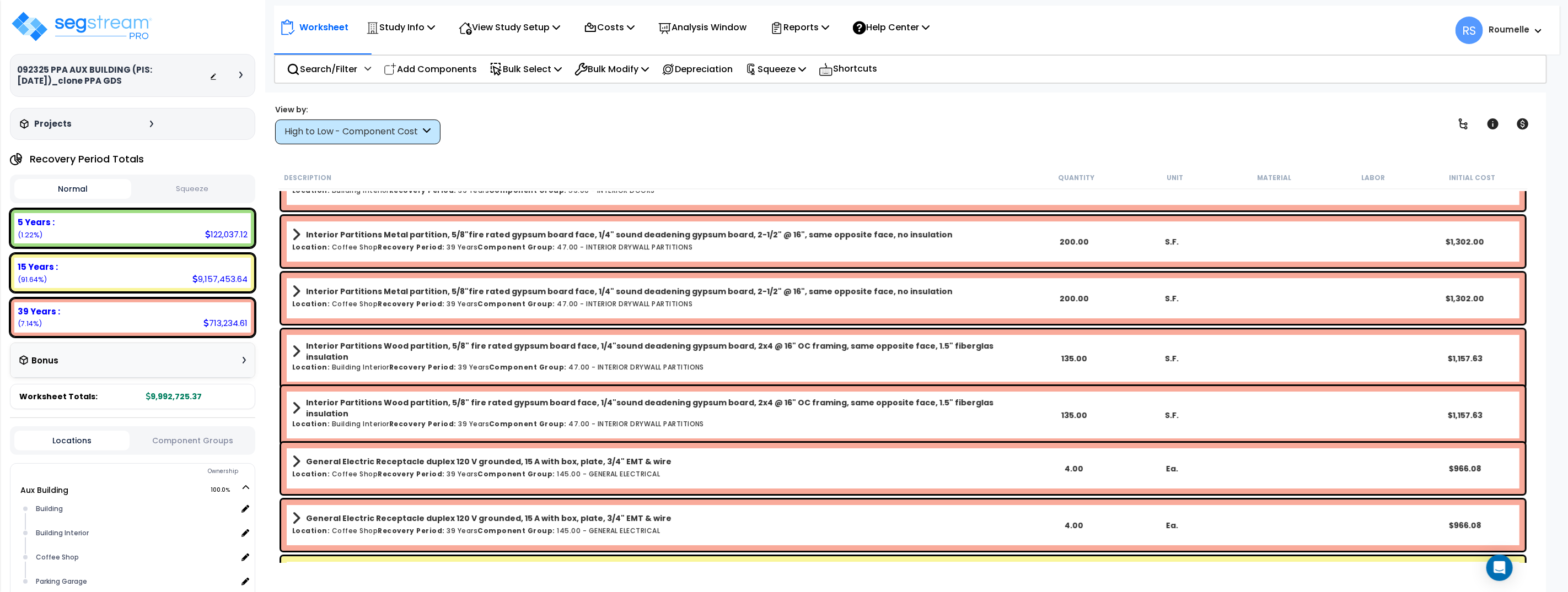
scroll to position [6658, 0]
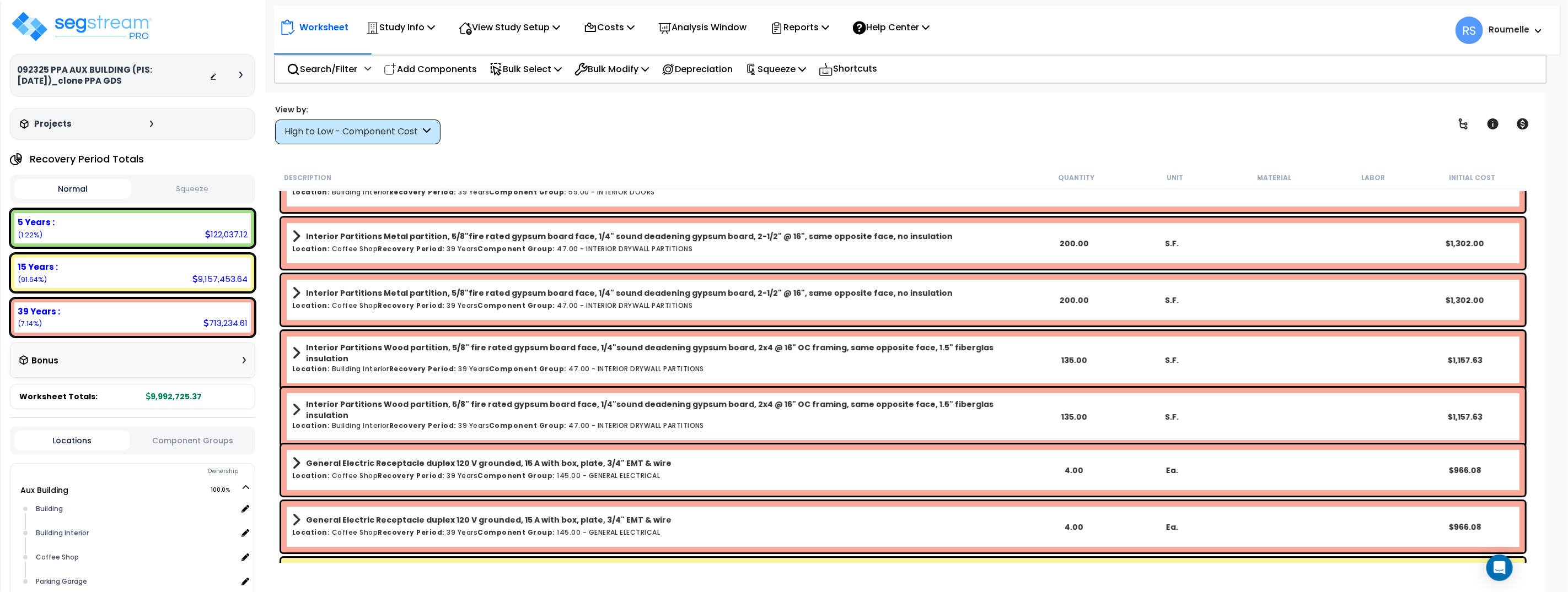
click at [705, 406] on b "Interior Partitions Wood partition, 5/8" fire rated gypsum board face, 1/4"soun…" at bounding box center [665, 410] width 719 height 22
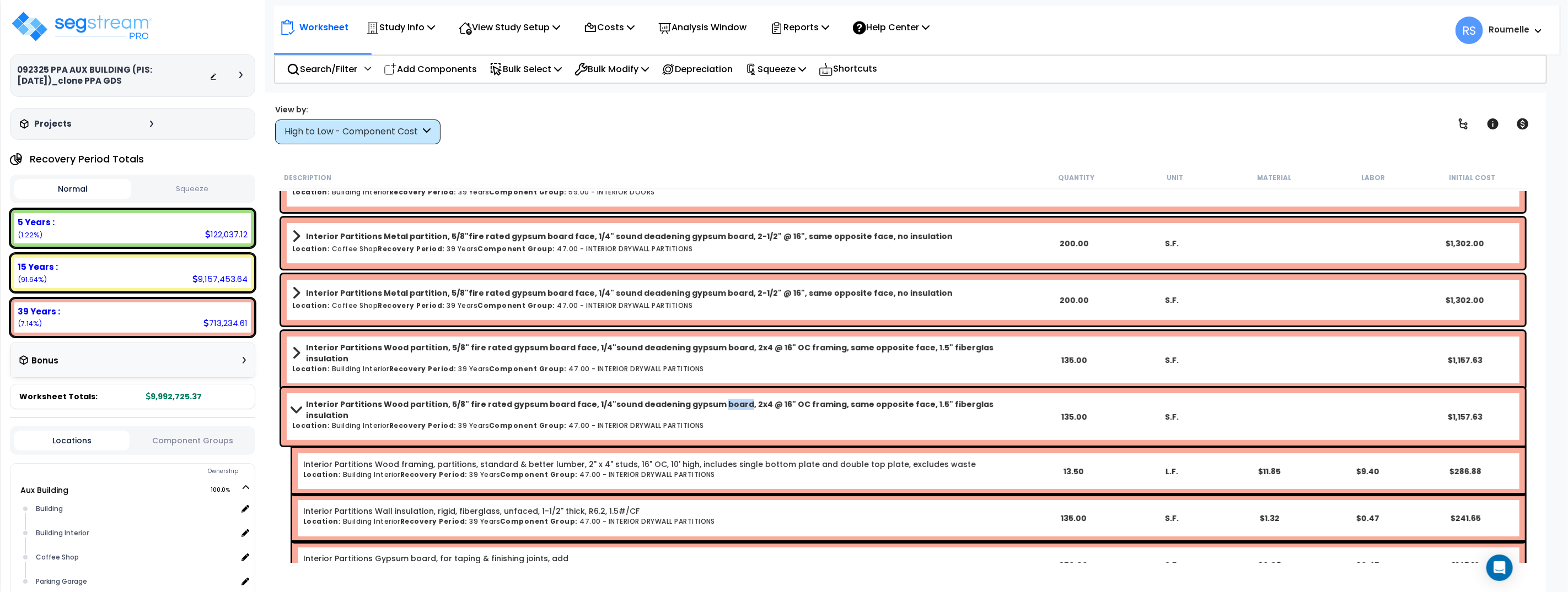
click at [705, 406] on b "Interior Partitions Wood partition, 5/8" fire rated gypsum board face, 1/4"soun…" at bounding box center [665, 410] width 719 height 22
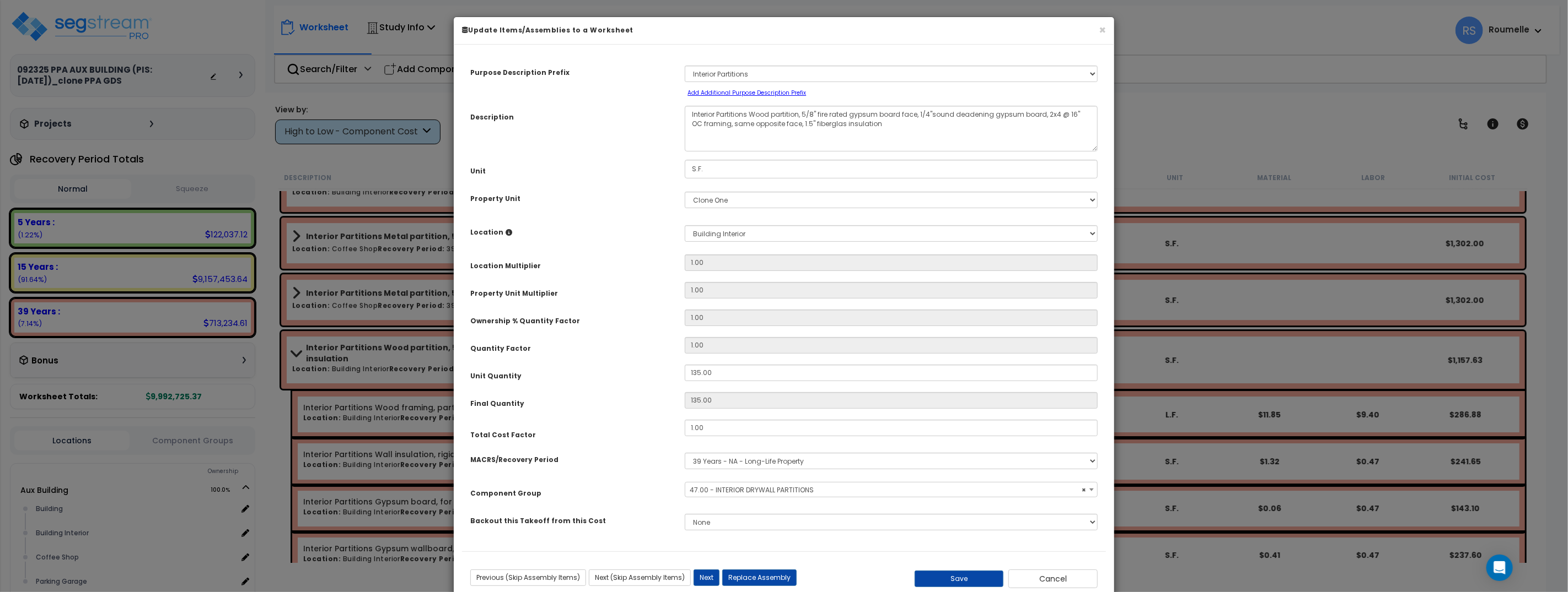
select select "70037"
drag, startPoint x: 1045, startPoint y: 581, endPoint x: 1154, endPoint y: 367, distance: 240.2
click at [1046, 581] on button "Cancel" at bounding box center [1052, 579] width 89 height 19
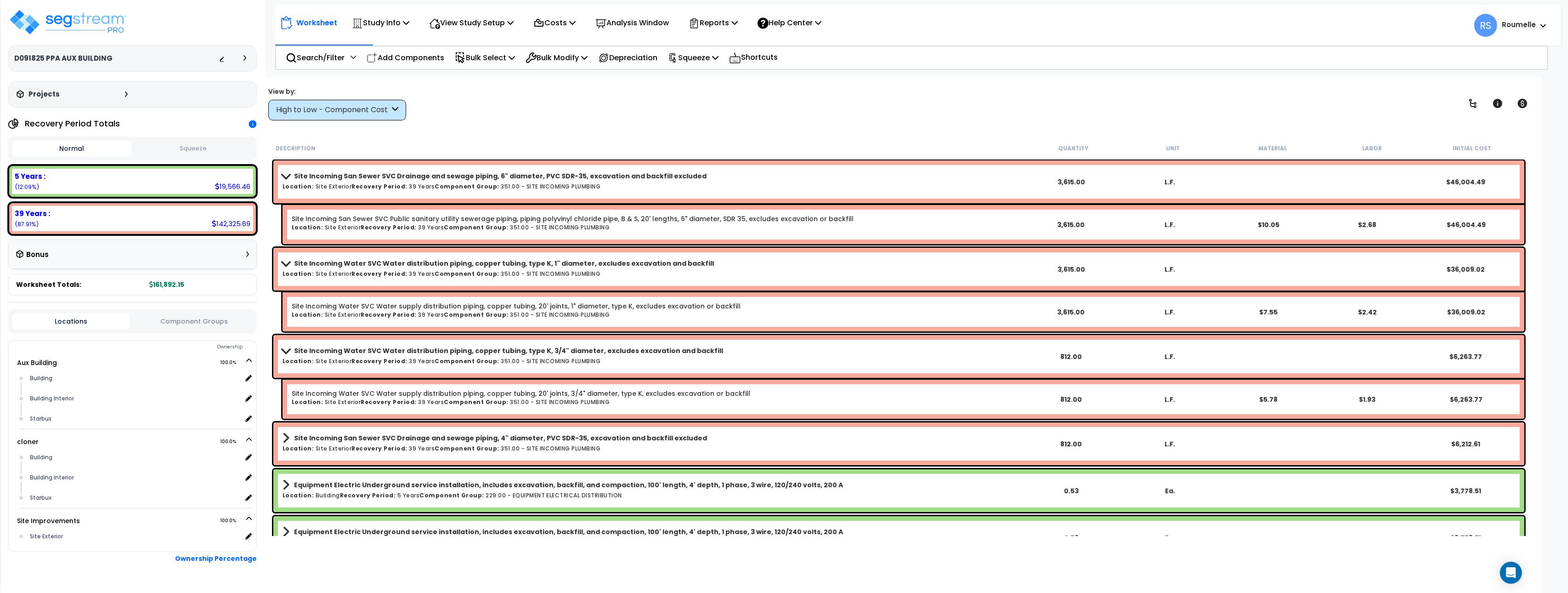
click at [600, 175] on b "Site Incoming San Sewer SVC Drainage and sewage piping, 6" diameter, PVC SDR-35…" at bounding box center [500, 176] width 413 height 9
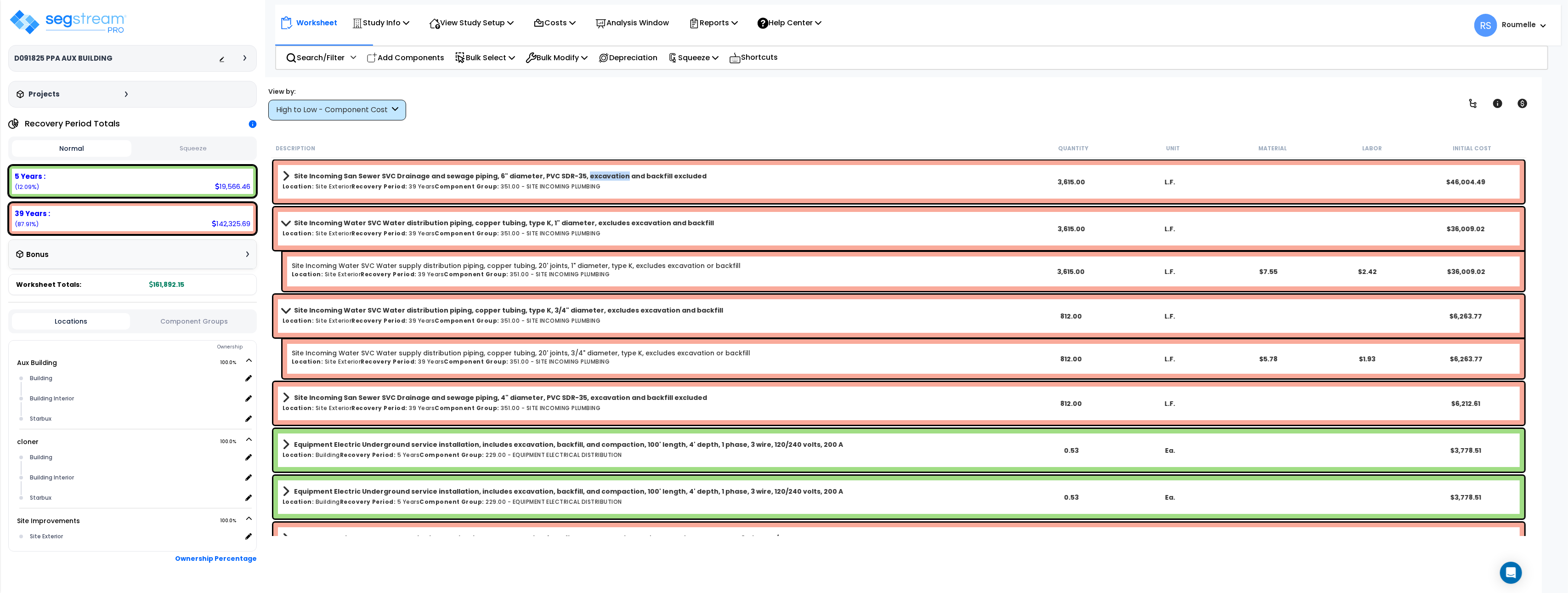
click at [600, 175] on b "Site Incoming San Sewer SVC Drainage and sewage piping, 6" diameter, PVC SDR-35…" at bounding box center [500, 176] width 413 height 9
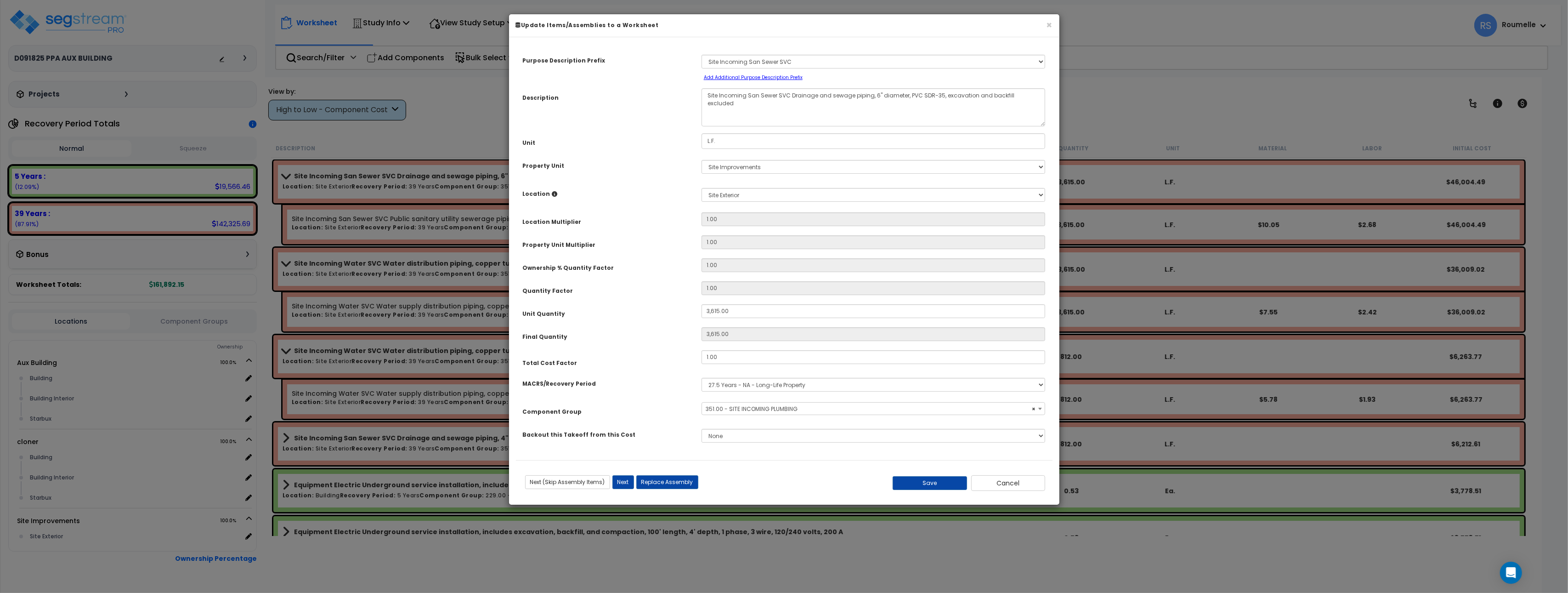
select select "86102"
drag, startPoint x: 1017, startPoint y: 483, endPoint x: 1002, endPoint y: 479, distance: 15.5
click at [1015, 483] on button "Cancel" at bounding box center [1009, 483] width 74 height 16
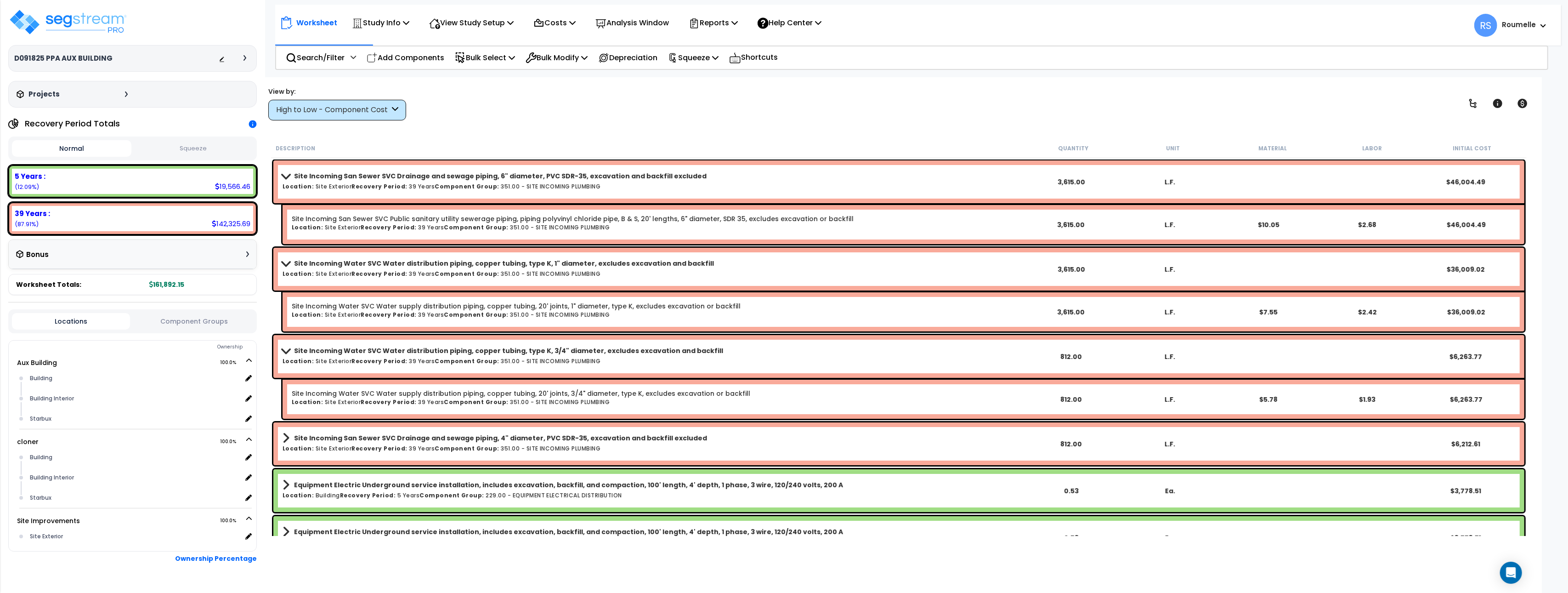
click at [490, 271] on h6 "Location: Site Exterior Recovery Period: 39 Years Component Group: 351.00 - SIT…" at bounding box center [652, 274] width 740 height 6
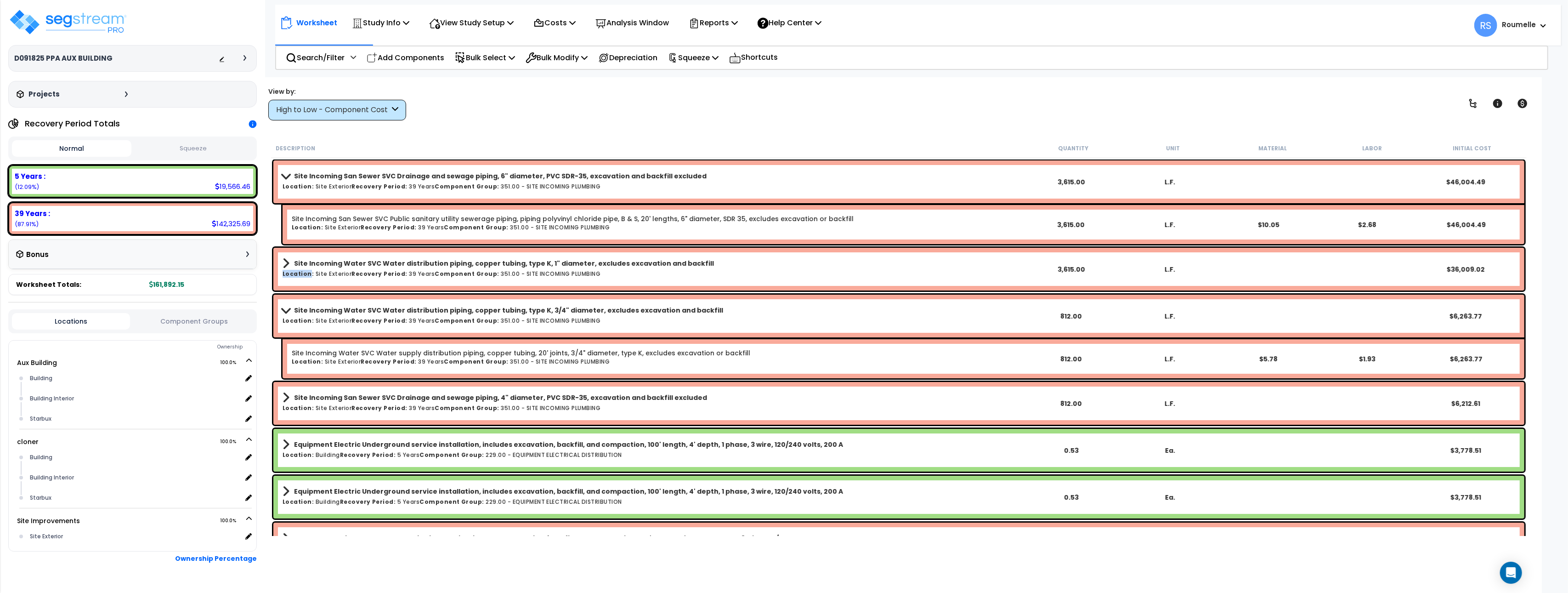
click at [490, 271] on h6 "Location: Site Exterior Recovery Period: 39 Years Component Group: 351.00 - SIT…" at bounding box center [652, 274] width 740 height 6
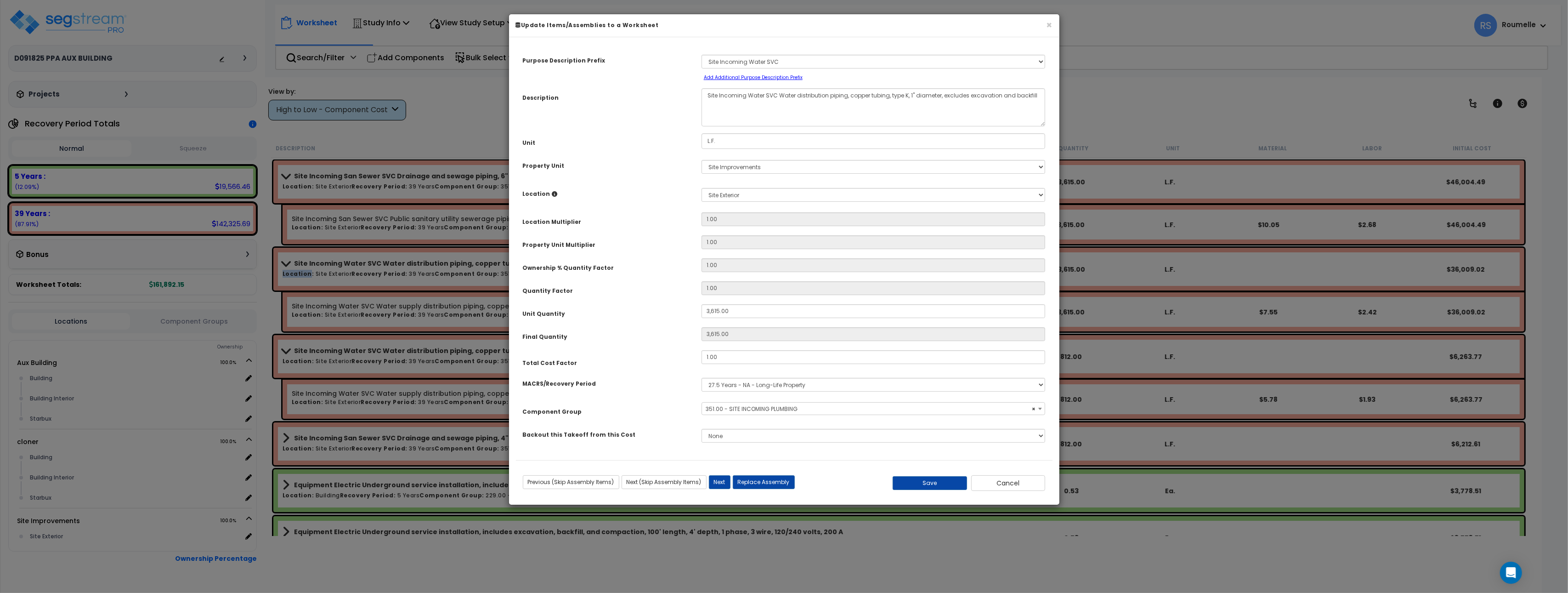
select select "86102"
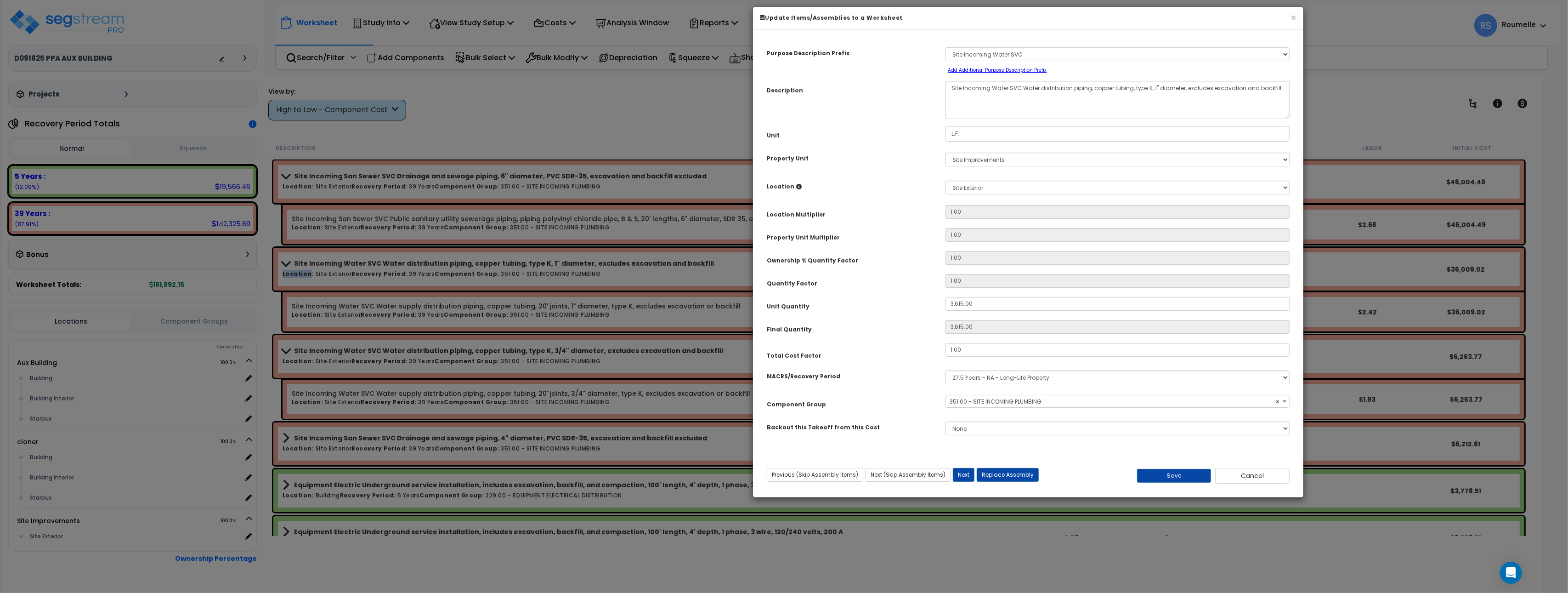
drag, startPoint x: 802, startPoint y: 27, endPoint x: 929, endPoint y: 105, distance: 149.0
click at [1044, 19] on h6 "Update Items/Assemblies to a Worksheet" at bounding box center [1028, 18] width 537 height 8
click at [1255, 474] on button "Cancel" at bounding box center [1252, 475] width 74 height 16
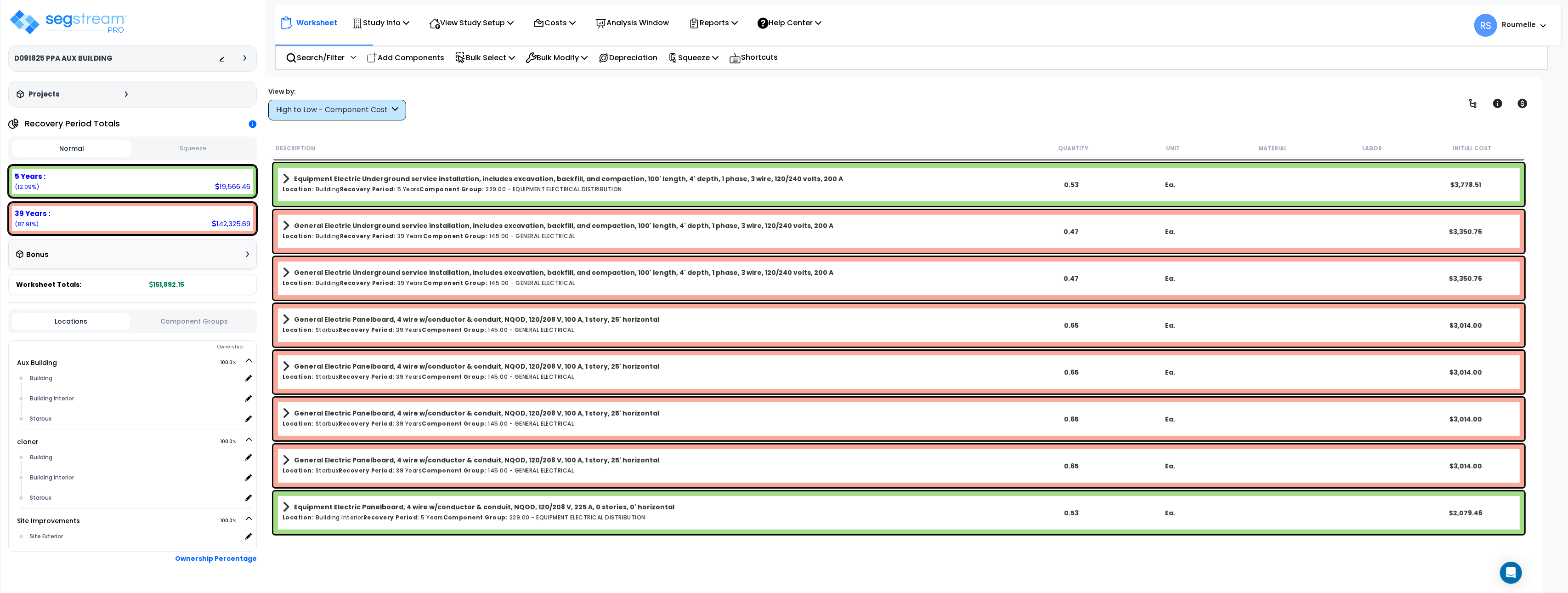
scroll to position [452, 0]
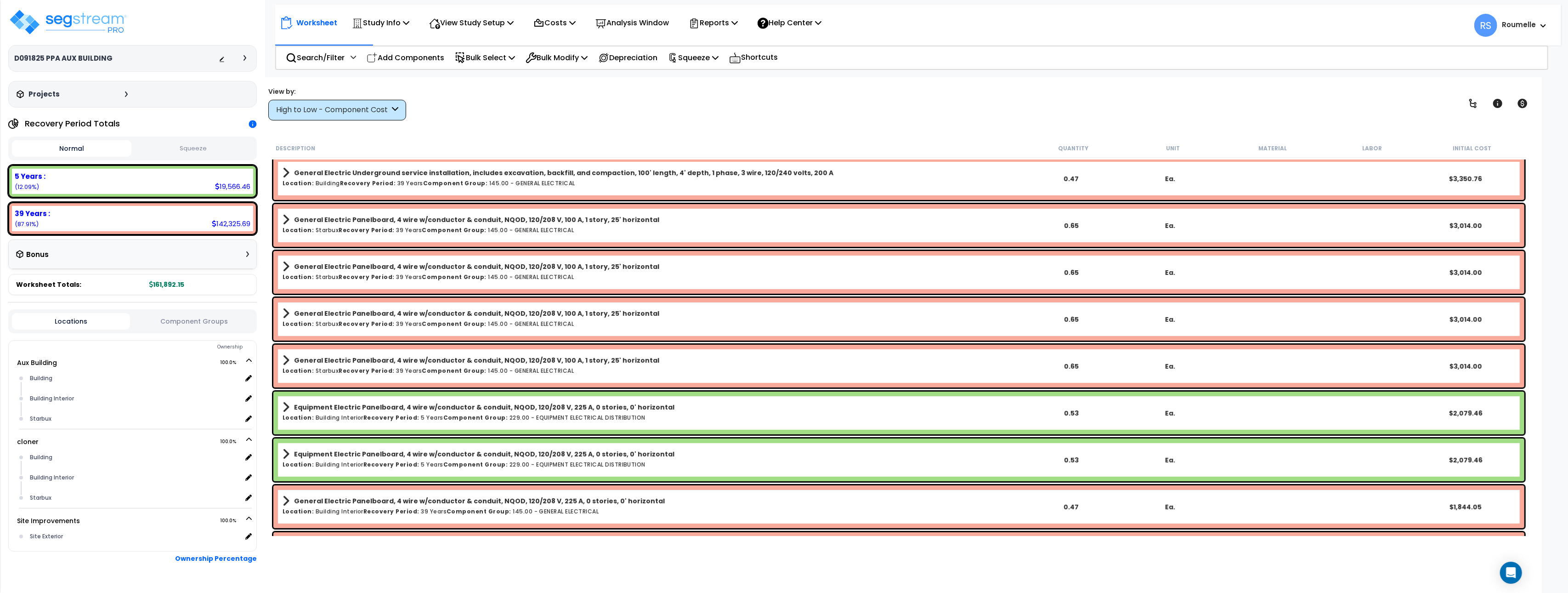
click at [523, 309] on b "General Electric Panelboard, 4 wire w/conductor & conduit, NQOD, 120/208 V, 100…" at bounding box center [477, 313] width 365 height 9
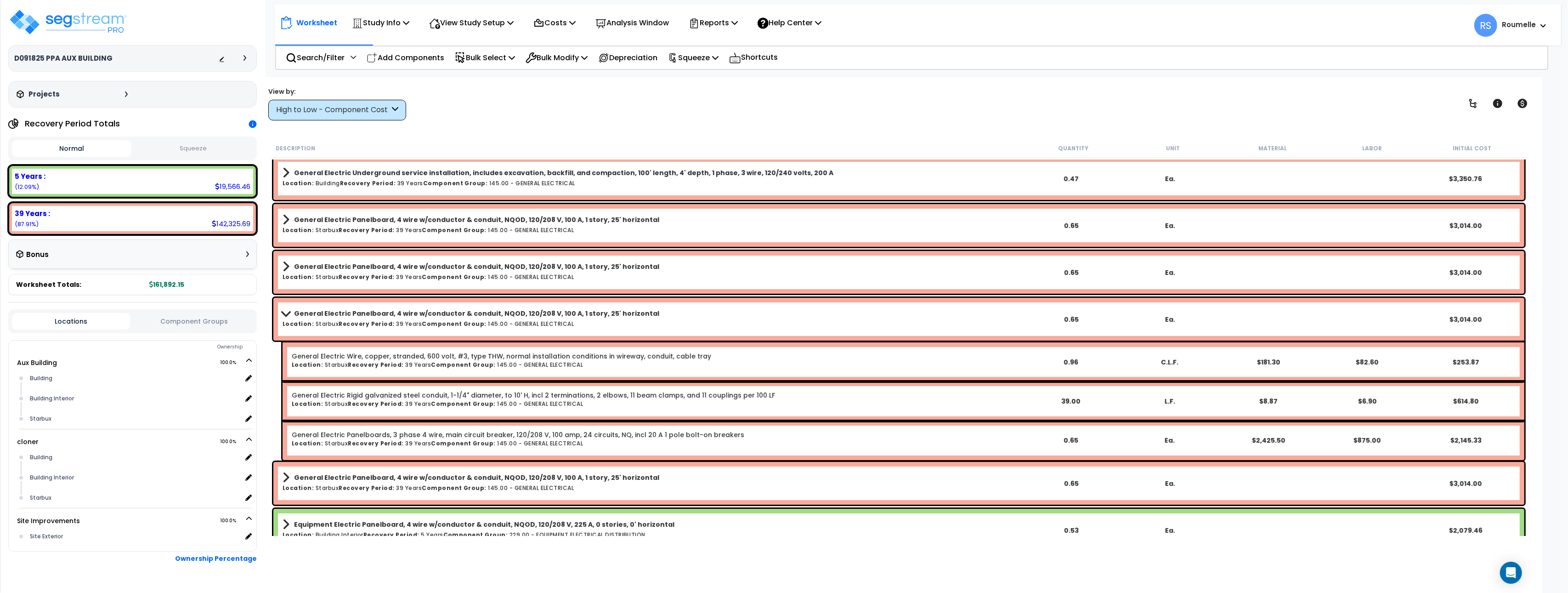
click at [523, 309] on b "General Electric Panelboard, 4 wire w/conductor & conduit, NQOD, 120/208 V, 100…" at bounding box center [477, 313] width 365 height 9
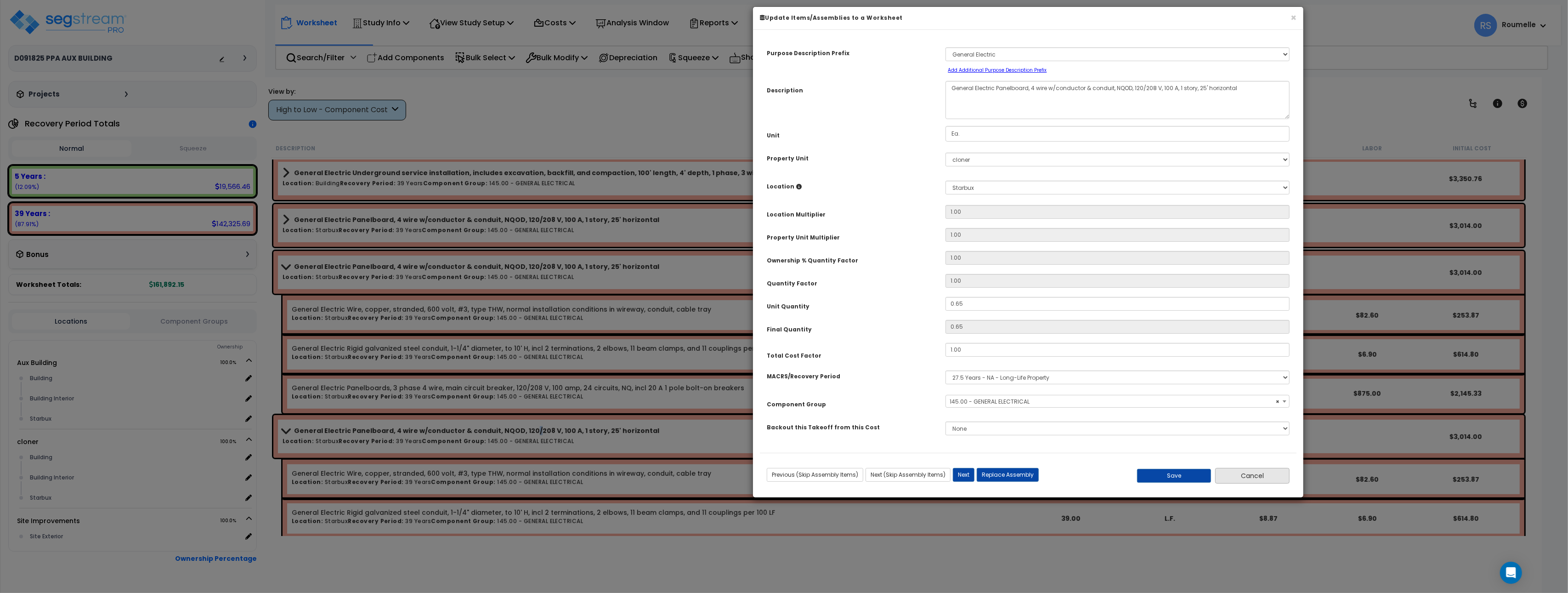
select select "85899"
drag, startPoint x: 1261, startPoint y: 473, endPoint x: 1211, endPoint y: 469, distance: 50.2
click at [1261, 473] on button "Cancel" at bounding box center [1252, 475] width 74 height 16
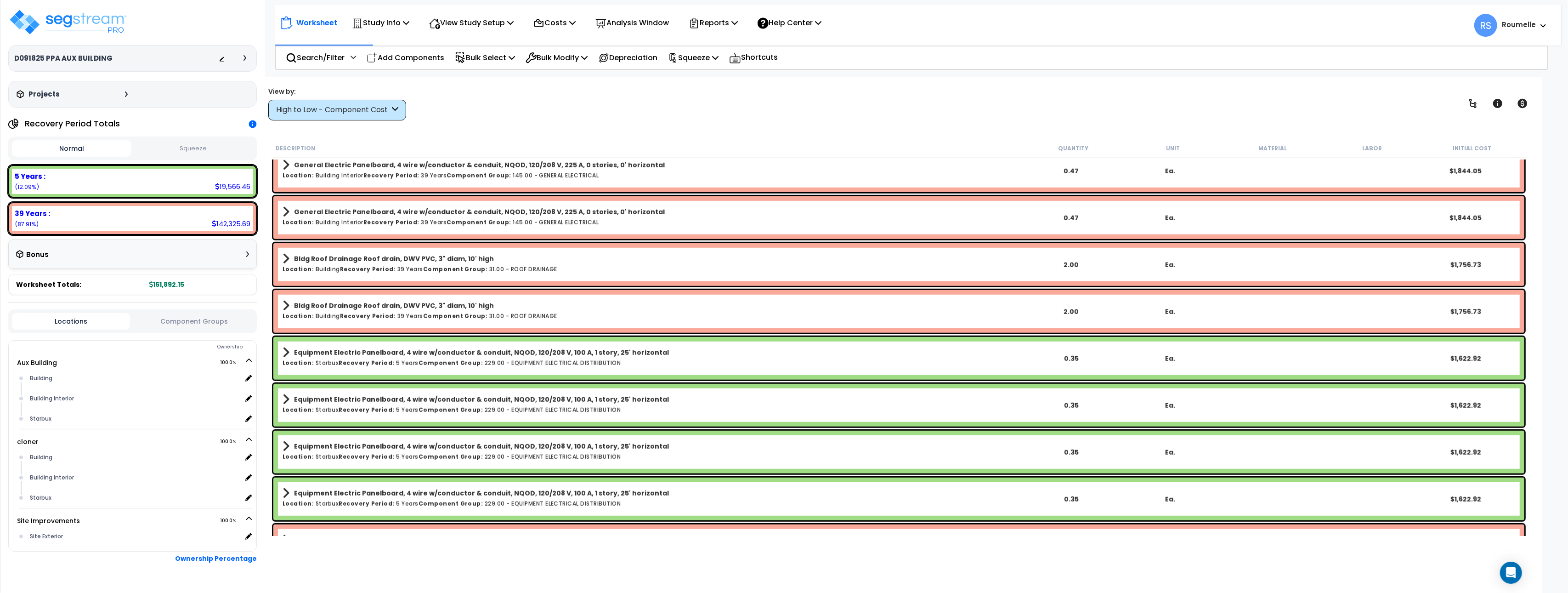
scroll to position [1044, 0]
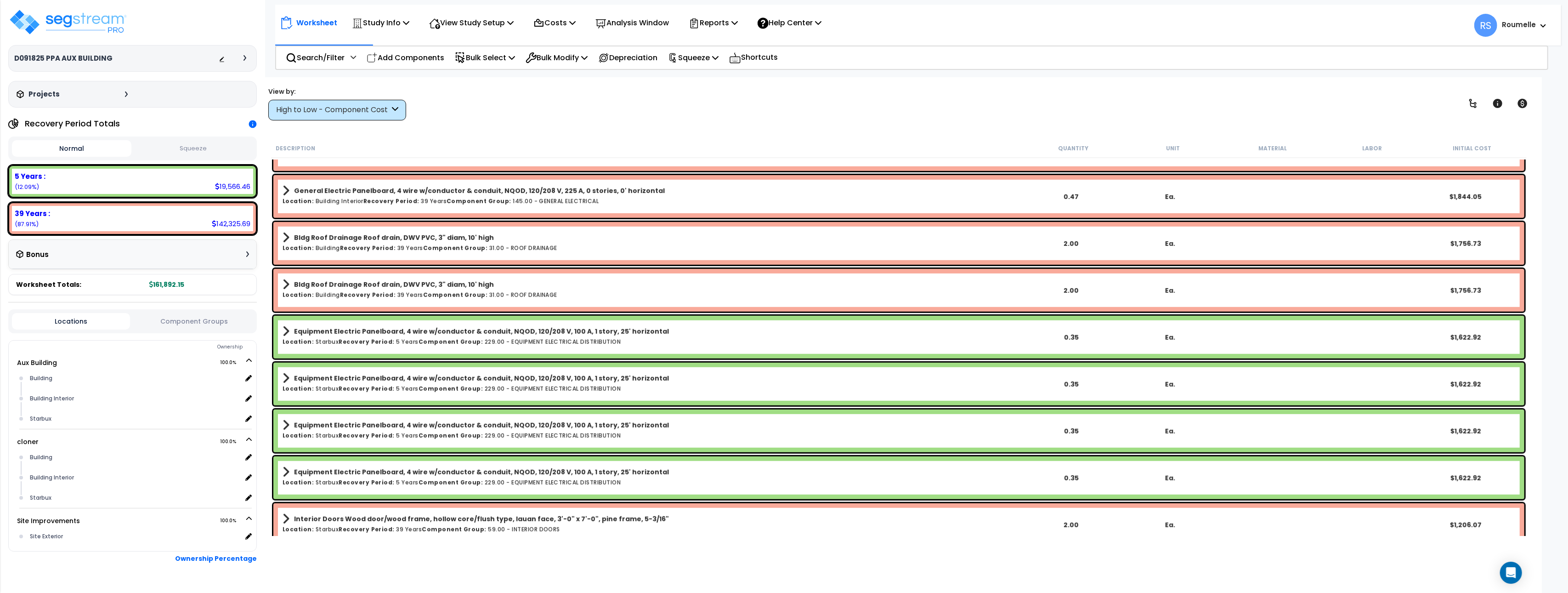
click at [544, 432] on h6 "Location: Starbux Recovery Period: 5 Years Component Group: 229.00 - EQUIPMENT …" at bounding box center [652, 435] width 740 height 6
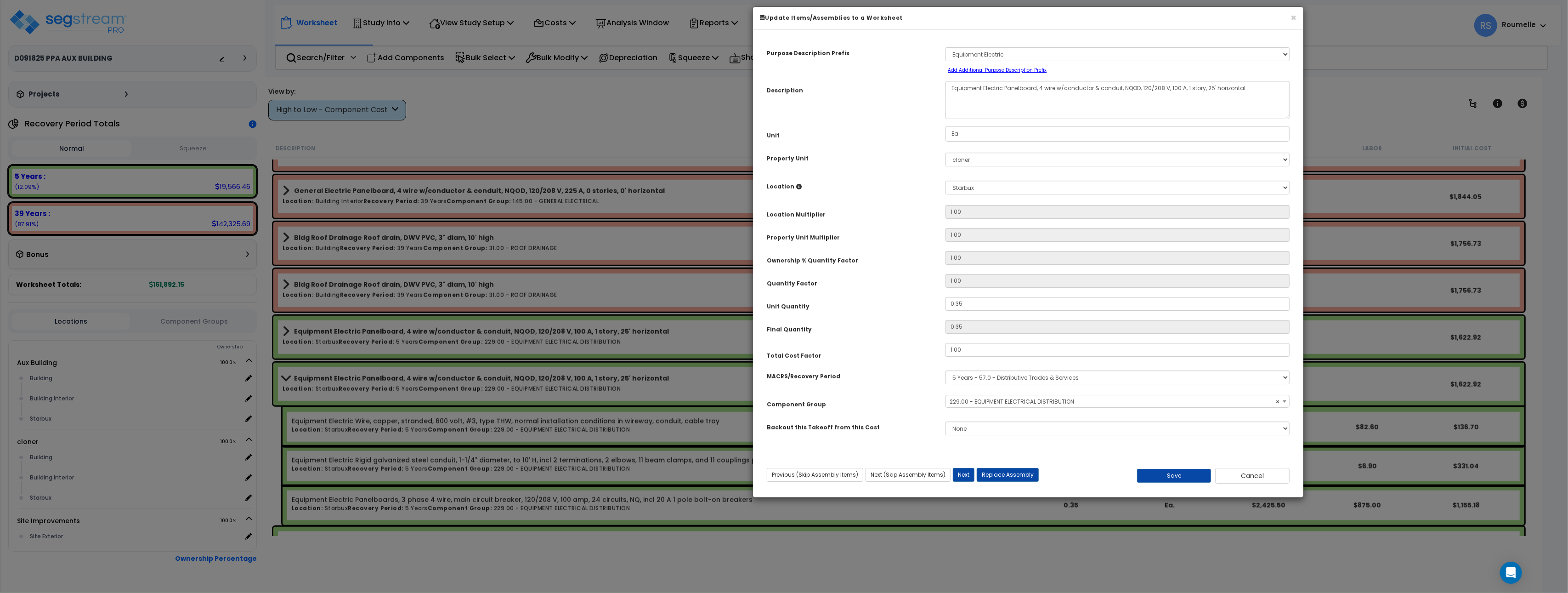
select select "85983"
click at [1253, 477] on button "Cancel" at bounding box center [1252, 475] width 74 height 16
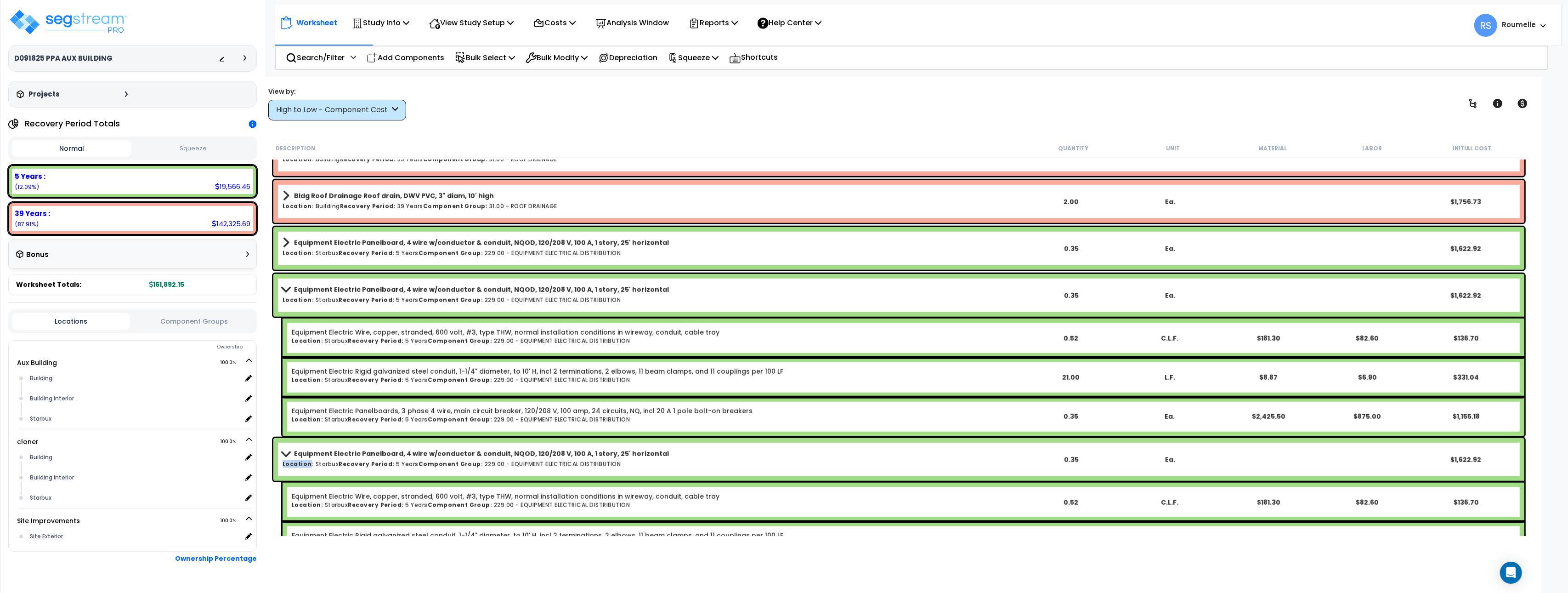
scroll to position [1332, 0]
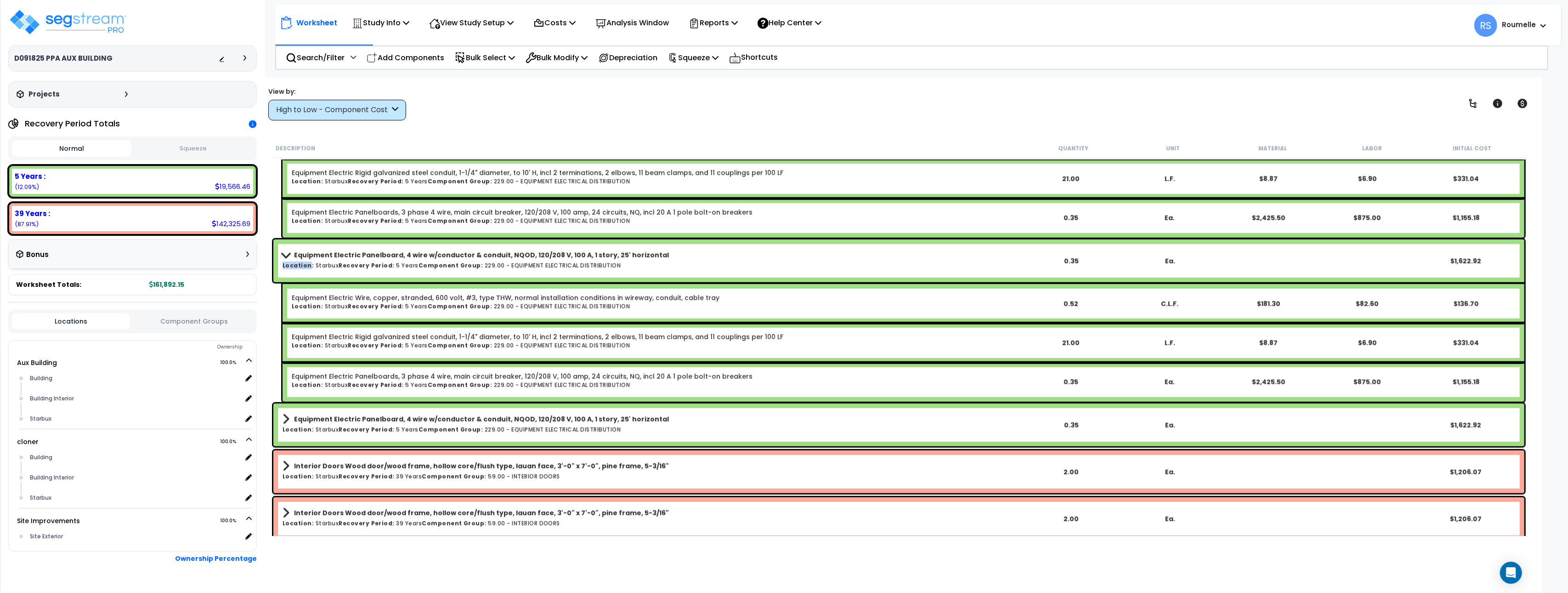
click at [570, 468] on b "Interior Doors Wood door/wood frame, hollow core/flush type, lauan face, 3'-0" …" at bounding box center [481, 466] width 375 height 9
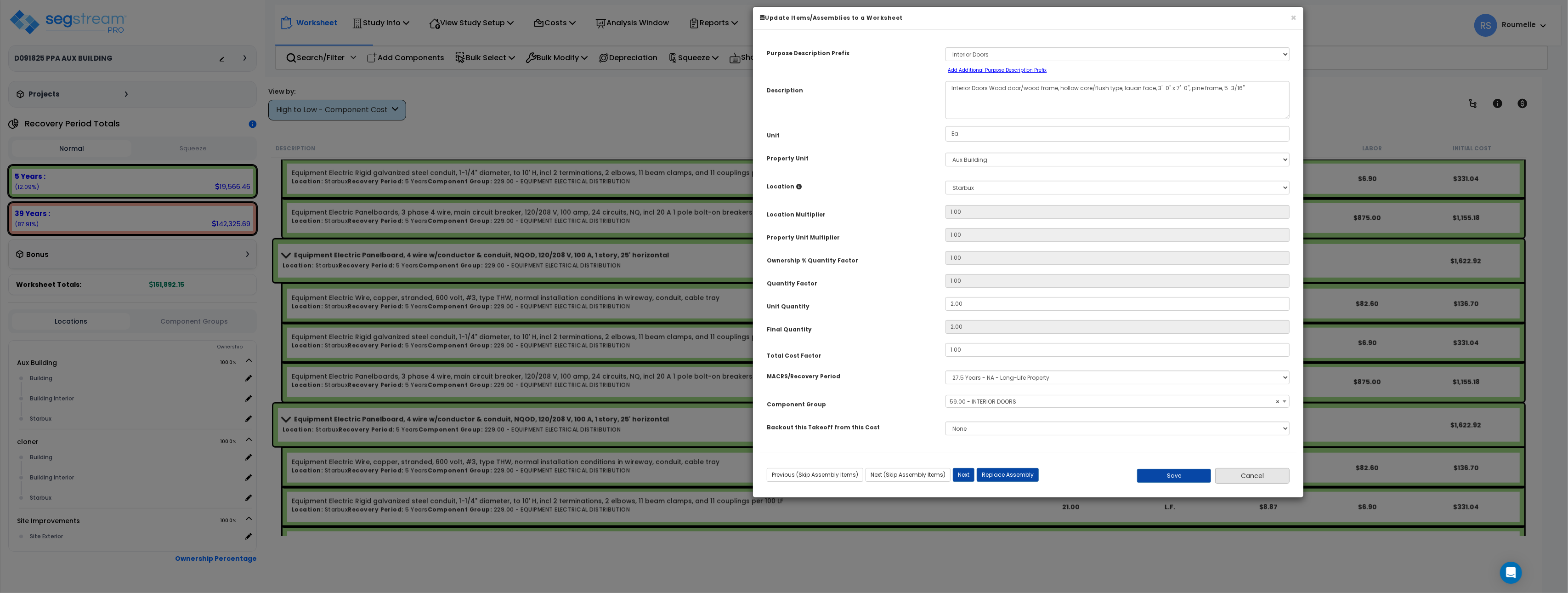
select select "85823"
click at [1245, 472] on button "Cancel" at bounding box center [1252, 475] width 74 height 16
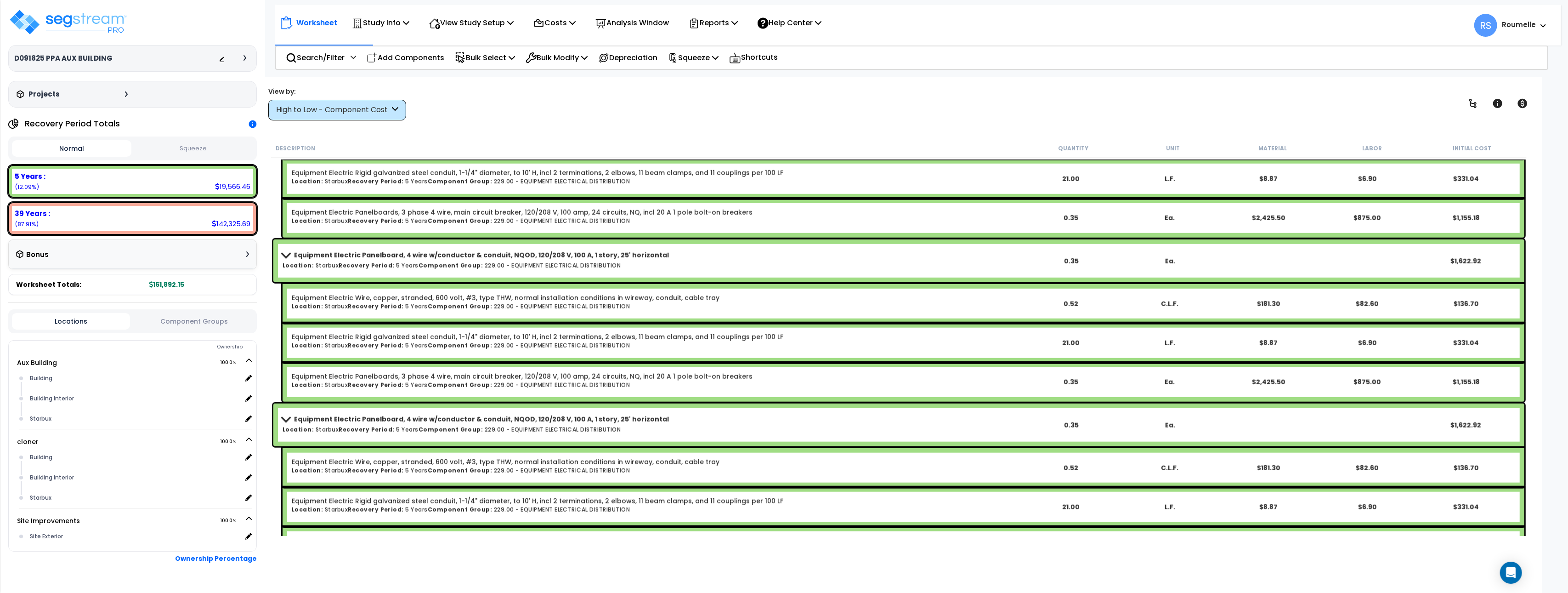
click at [533, 448] on div "Equipment Electric Wire, copper, stranded, 600 volt, #3, type THW, normal insta…" at bounding box center [903, 468] width 1242 height 39
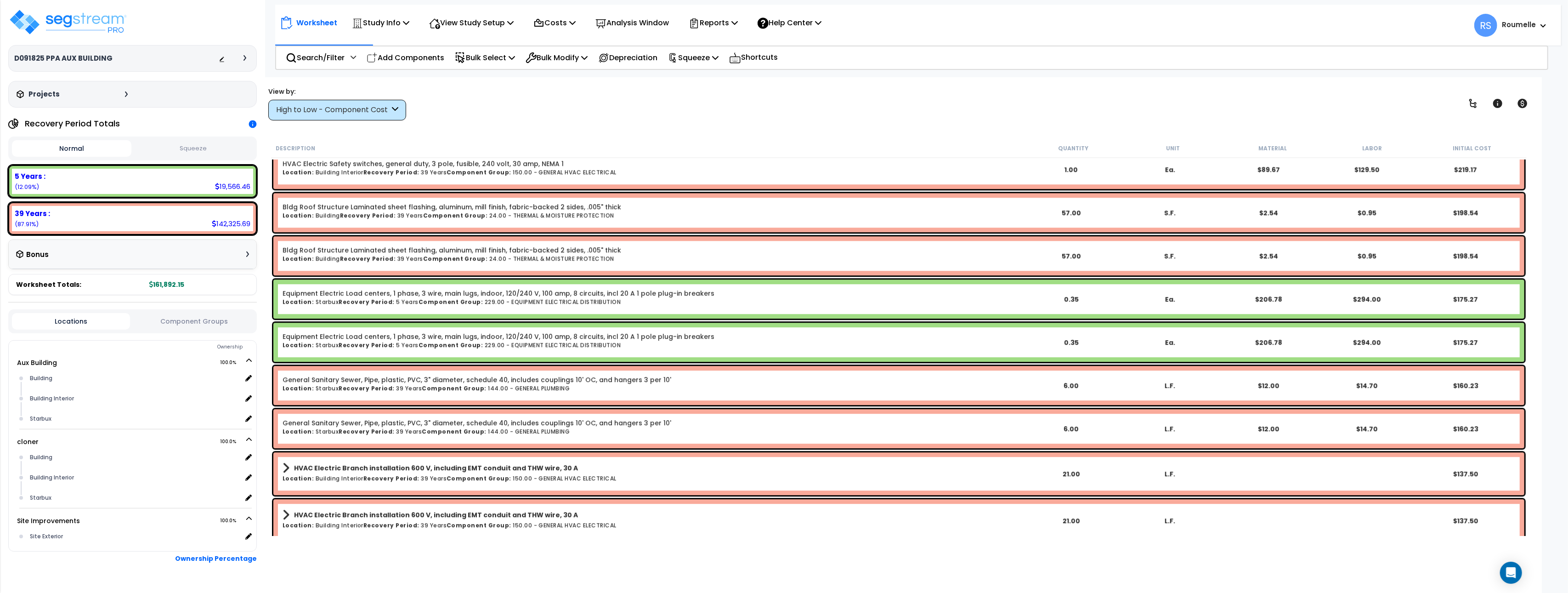
scroll to position [3478, 0]
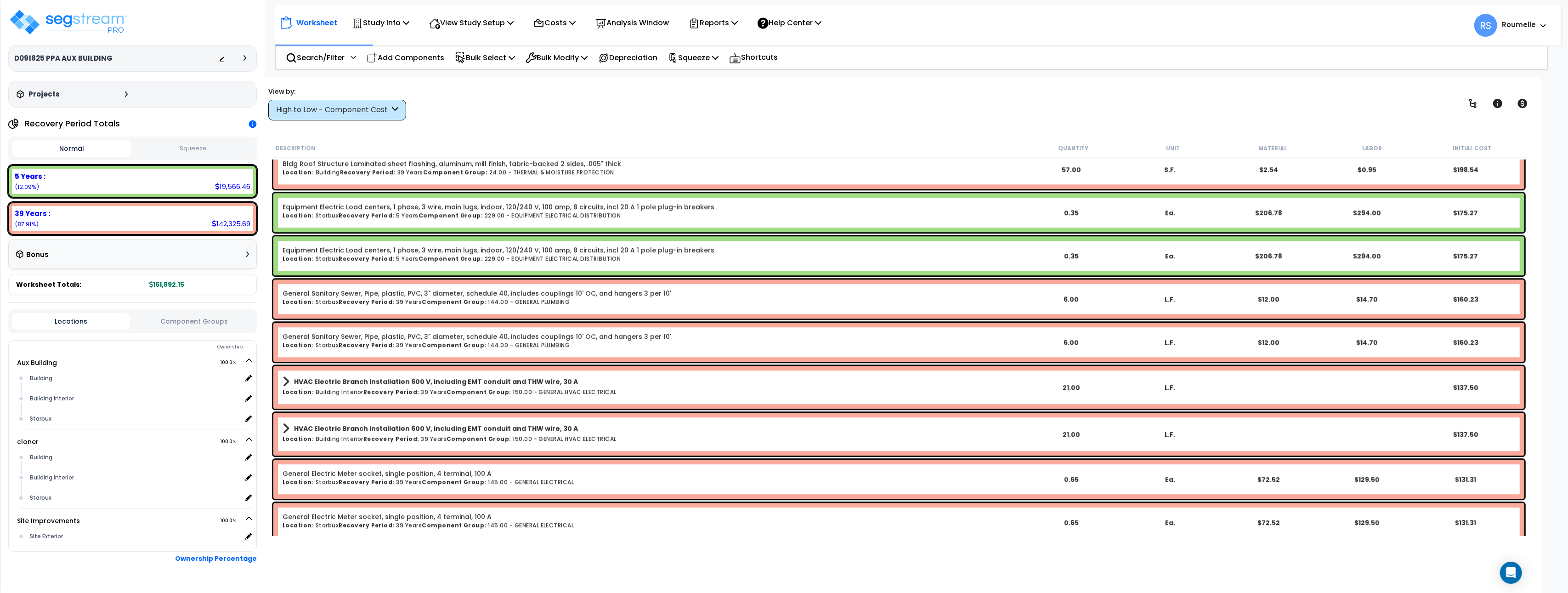
click at [598, 436] on h6 "Location: Building Interior Recovery Period: 39 Years Component Group: 150.00 -…" at bounding box center [652, 439] width 740 height 6
click at [597, 436] on h6 "Location: Building Interior Recovery Period: 39 Years Component Group: 150.00 -…" at bounding box center [652, 439] width 740 height 6
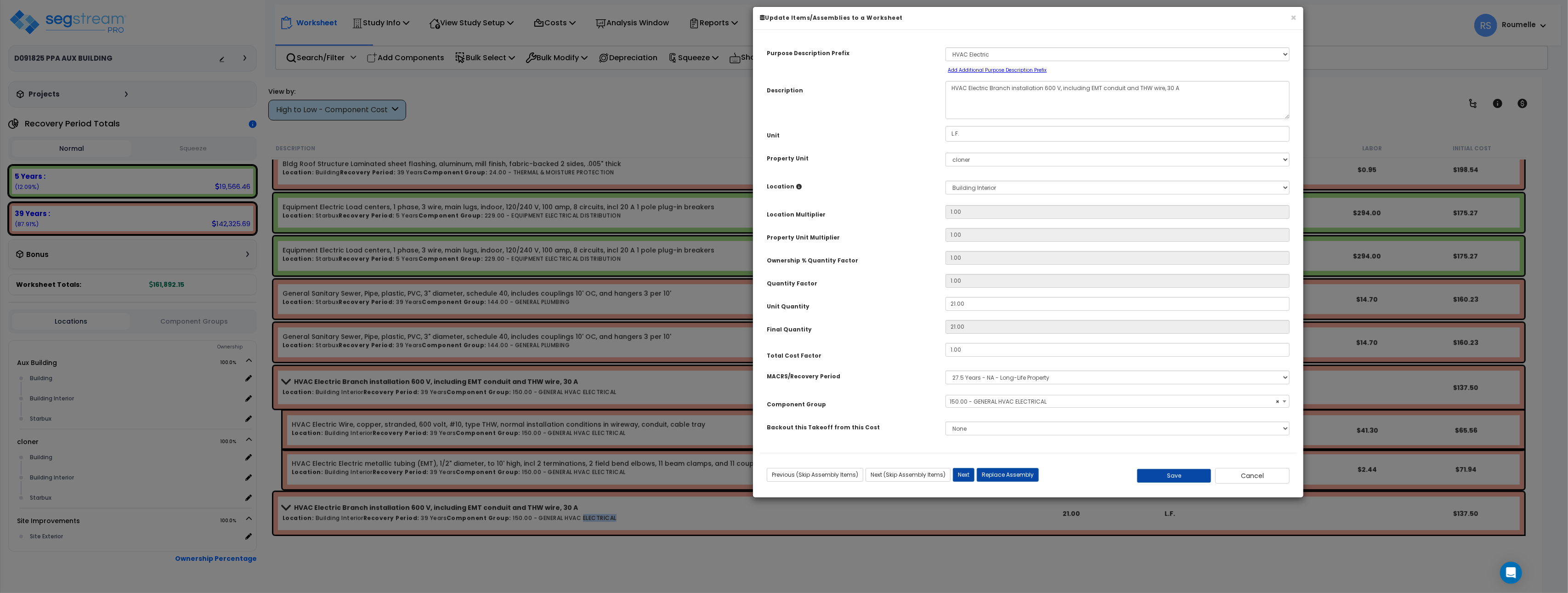
select select "85904"
click at [1239, 477] on button "Cancel" at bounding box center [1252, 475] width 74 height 16
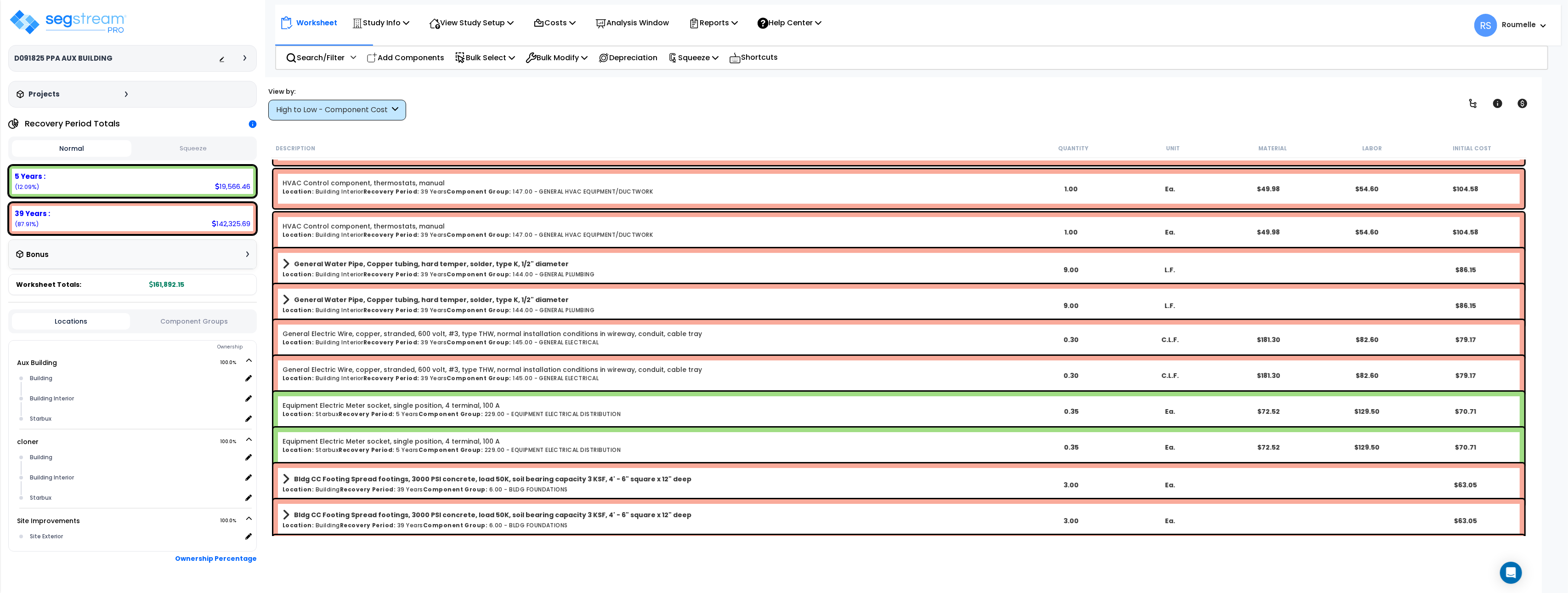
scroll to position [4448, 0]
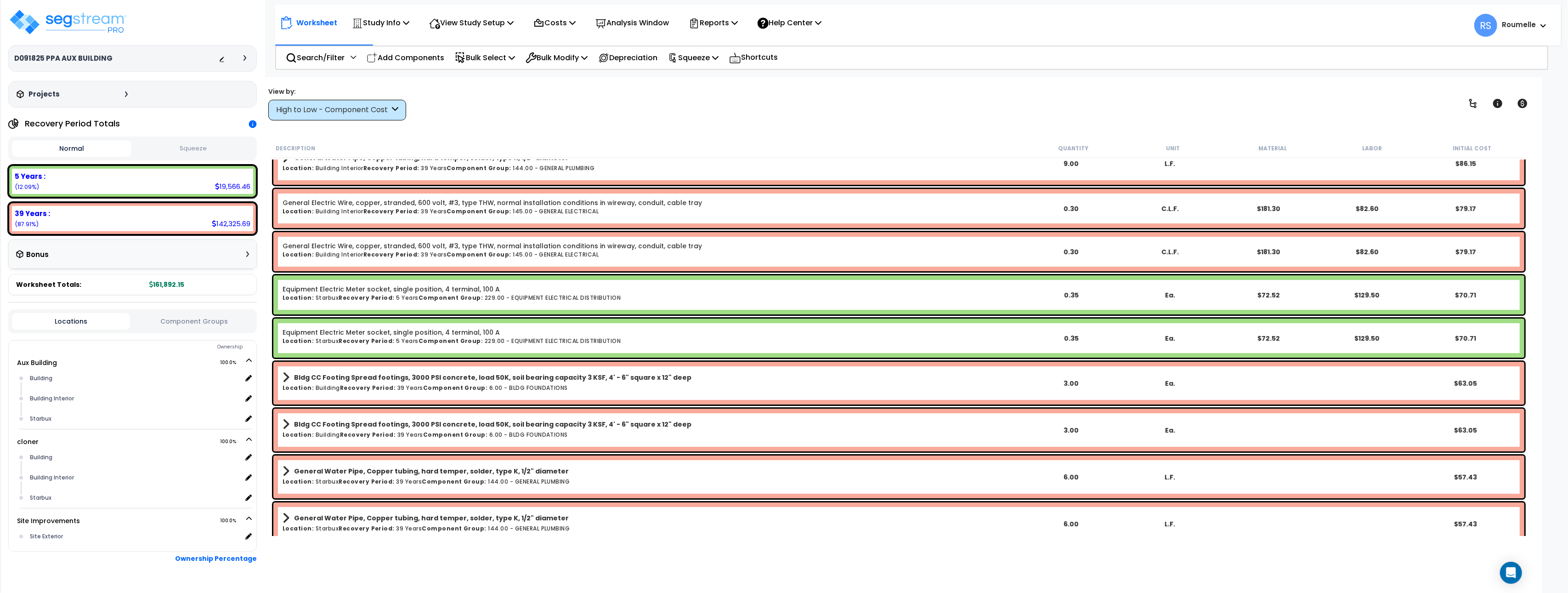
click at [572, 433] on h6 "Location: Building Recovery Period: 39 Years Component Group: 6.00 - BLDG FOUND…" at bounding box center [652, 435] width 740 height 6
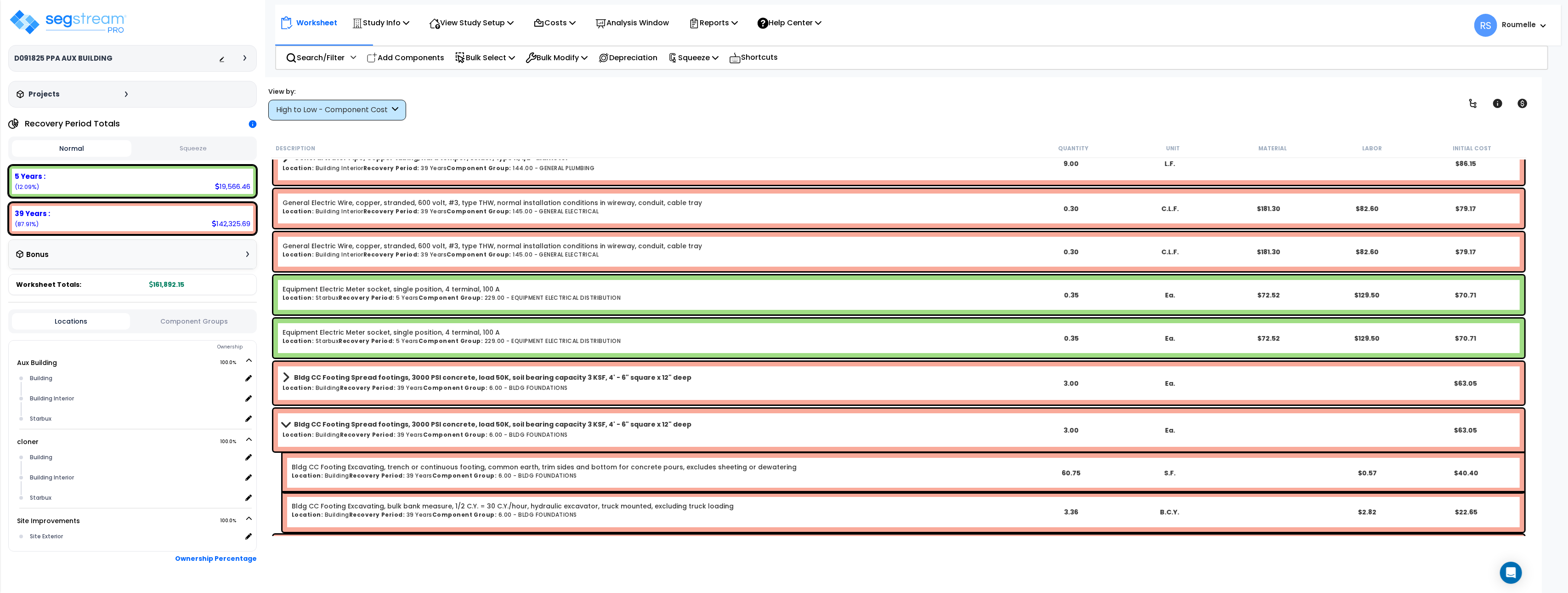
click at [572, 433] on h6 "Location: Building Recovery Period: 39 Years Component Group: 6.00 - BLDG FOUND…" at bounding box center [652, 435] width 740 height 6
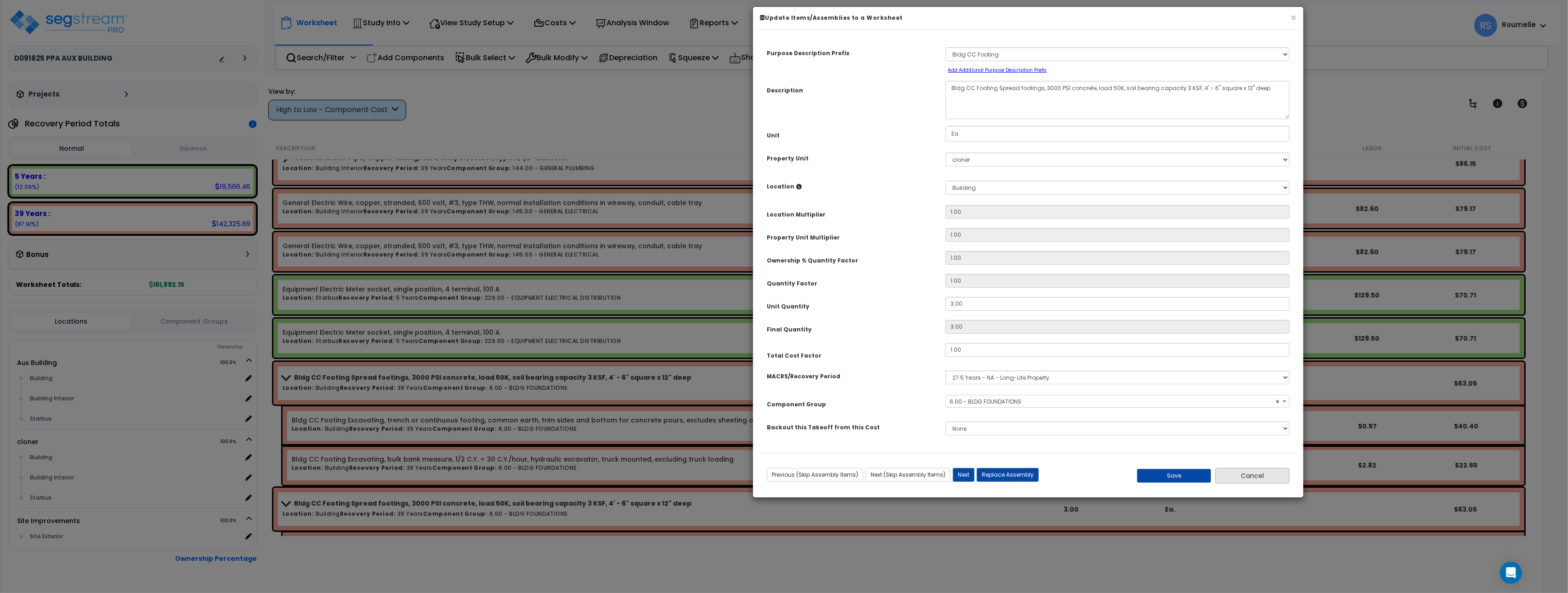
select select "85776"
drag, startPoint x: 1259, startPoint y: 477, endPoint x: 1048, endPoint y: 349, distance: 246.8
click at [1259, 477] on button "Cancel" at bounding box center [1252, 475] width 74 height 16
